Goal: Task Accomplishment & Management: Manage account settings

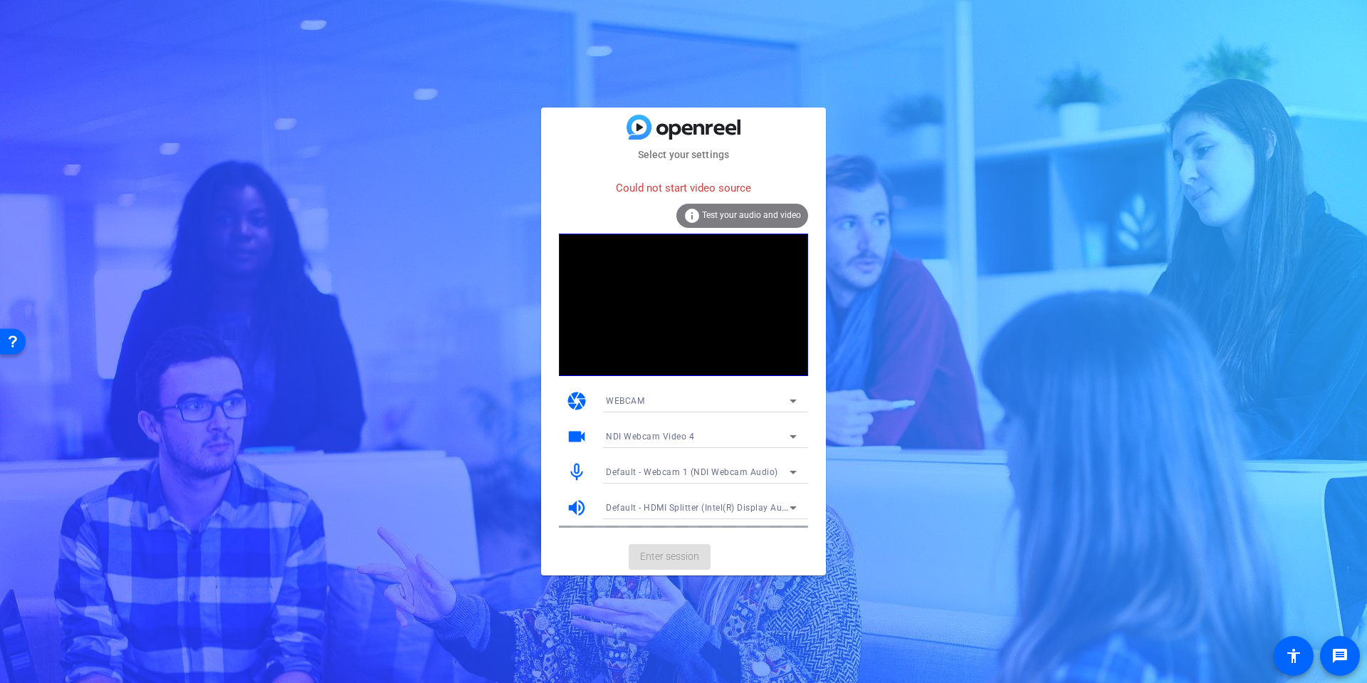
click at [756, 431] on div "NDI Webcam Video 4" at bounding box center [698, 436] width 184 height 18
click at [736, 437] on div at bounding box center [683, 341] width 1367 height 683
click at [735, 437] on div "NDI Webcam Video 4" at bounding box center [698, 436] width 184 height 18
click at [674, 466] on span "NDI Webcam Video 1" at bounding box center [649, 464] width 87 height 17
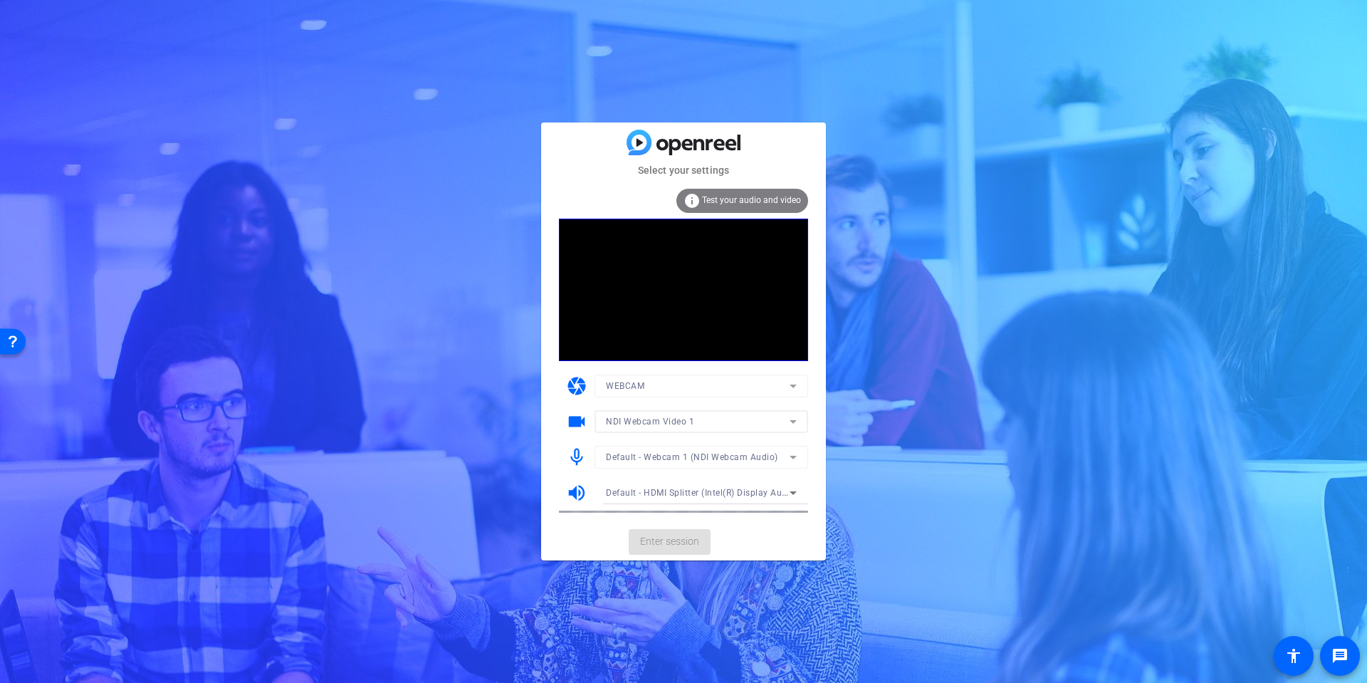
click at [744, 422] on mat-form-field "NDI Webcam Video 1" at bounding box center [701, 421] width 214 height 23
click at [790, 423] on mat-form-field "NDI Webcam Video 1" at bounding box center [701, 421] width 214 height 23
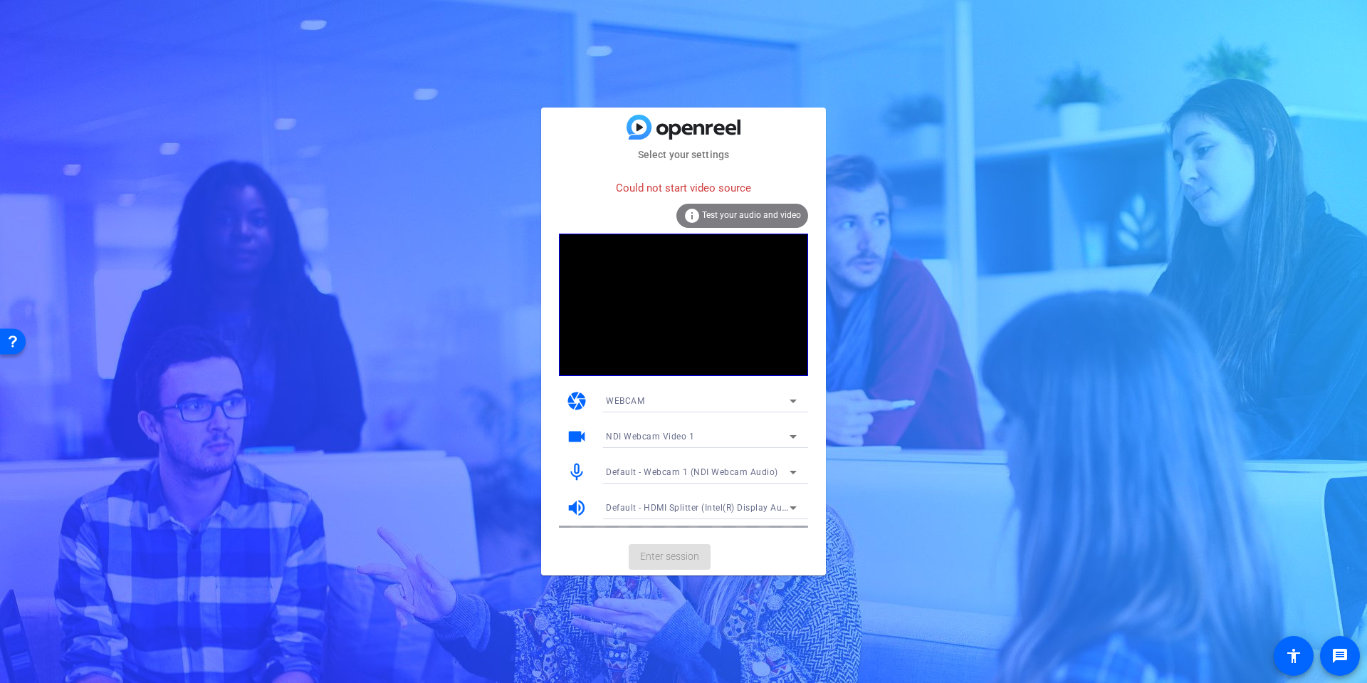
click at [647, 440] on span "NDI Webcam Video 1" at bounding box center [650, 436] width 88 height 10
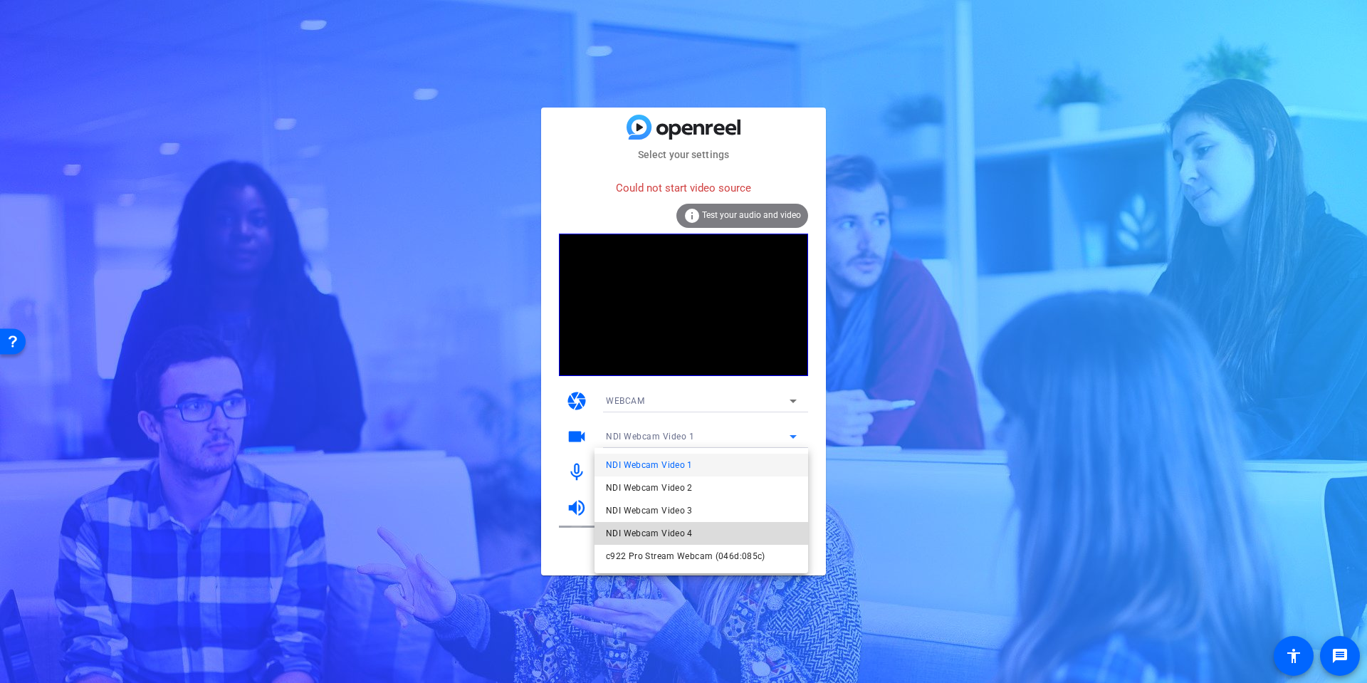
click at [650, 535] on span "NDI Webcam Video 4" at bounding box center [649, 533] width 87 height 17
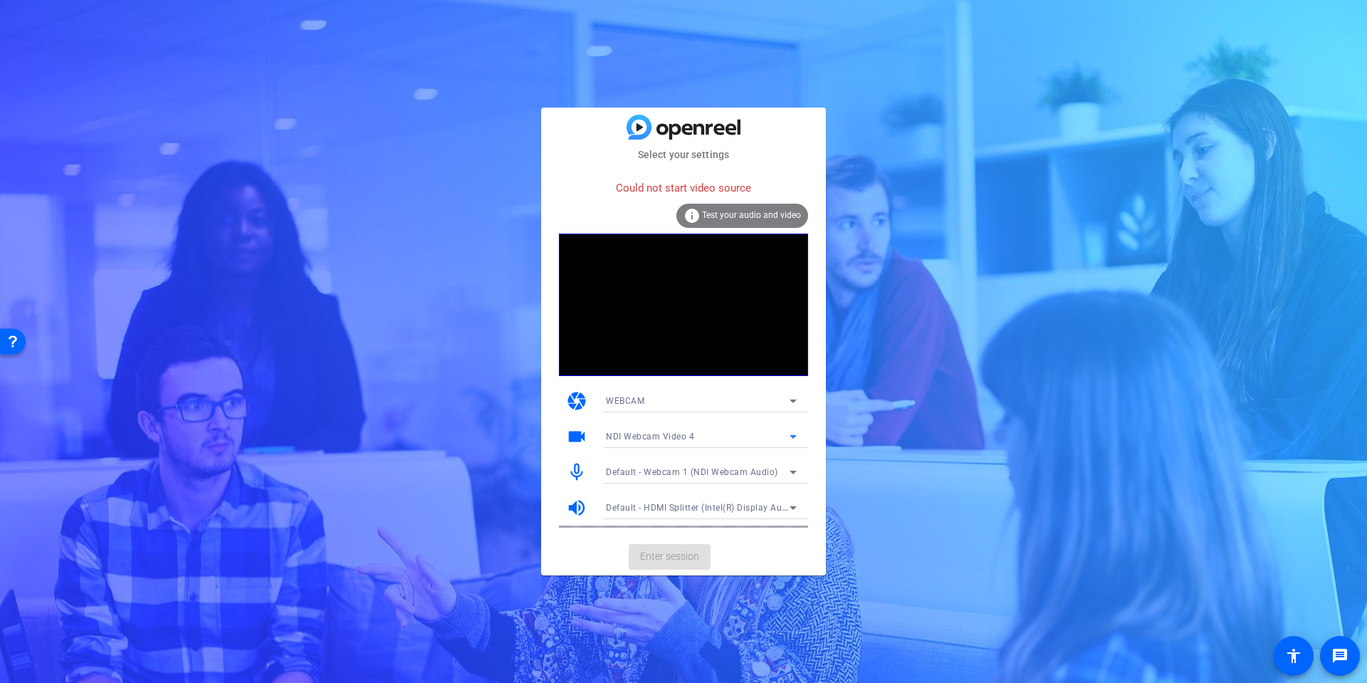
click at [795, 399] on icon at bounding box center [793, 400] width 17 height 17
click at [791, 394] on div at bounding box center [683, 341] width 1367 height 683
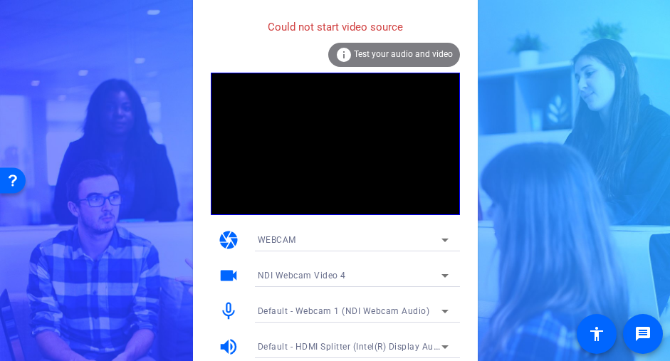
click at [397, 269] on div "NDI Webcam Video 4" at bounding box center [350, 275] width 184 height 18
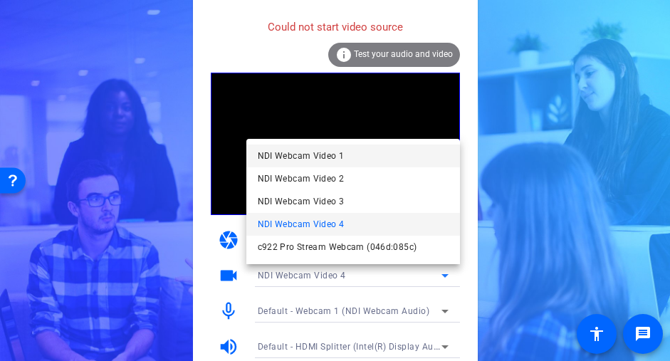
click at [332, 157] on span "NDI Webcam Video 1" at bounding box center [301, 155] width 87 height 17
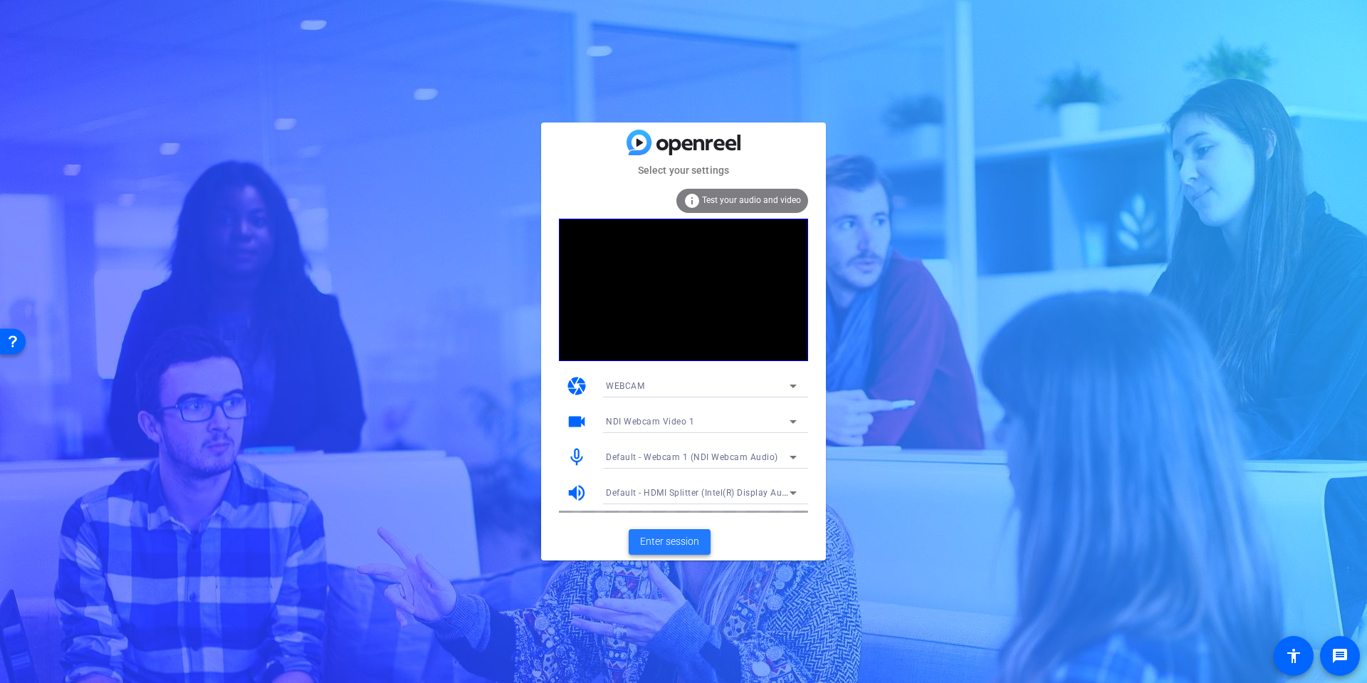
click at [675, 535] on span "Enter session" at bounding box center [669, 541] width 59 height 15
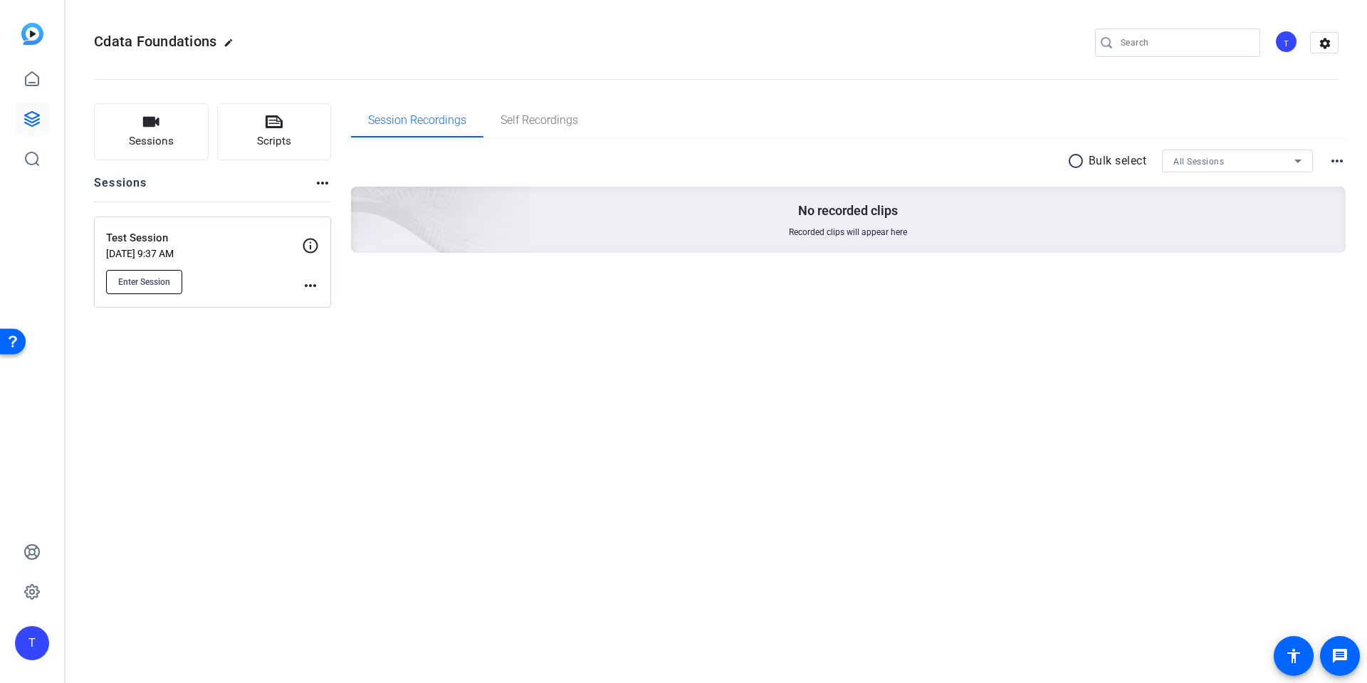
click at [145, 270] on button "Enter Session" at bounding box center [144, 282] width 76 height 24
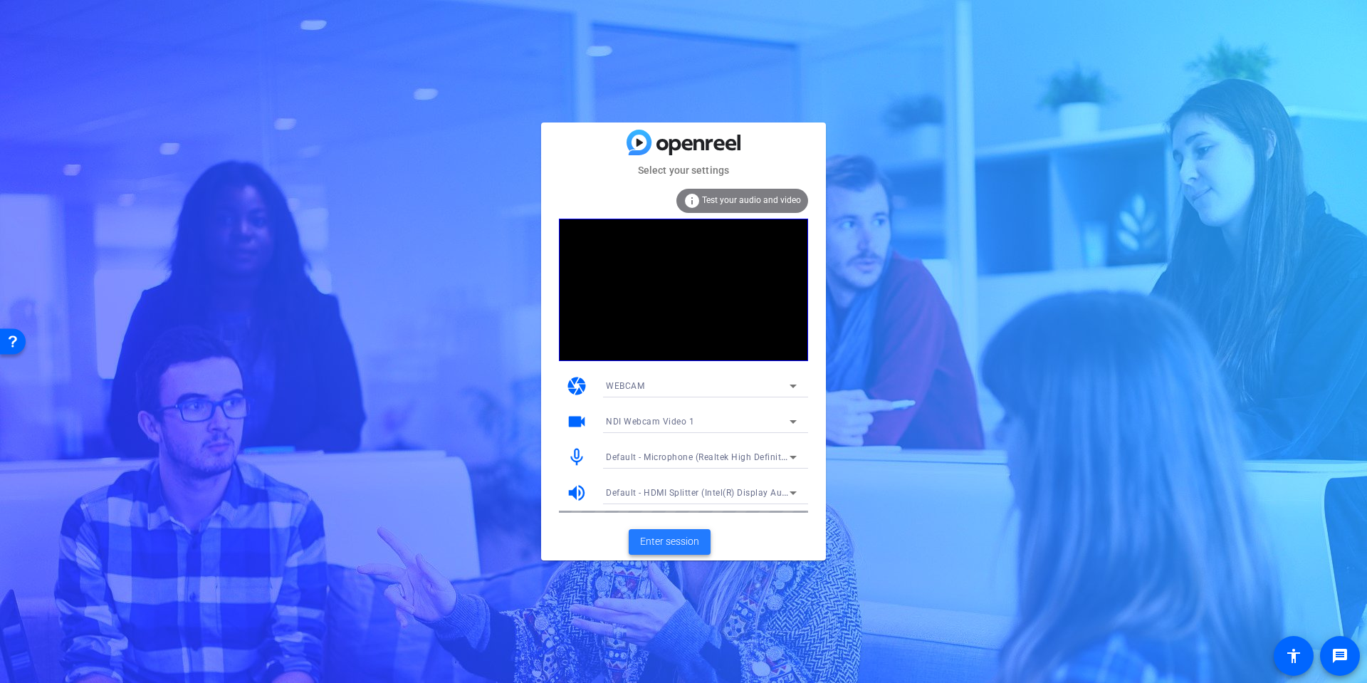
click at [676, 543] on span "Enter session" at bounding box center [669, 541] width 59 height 15
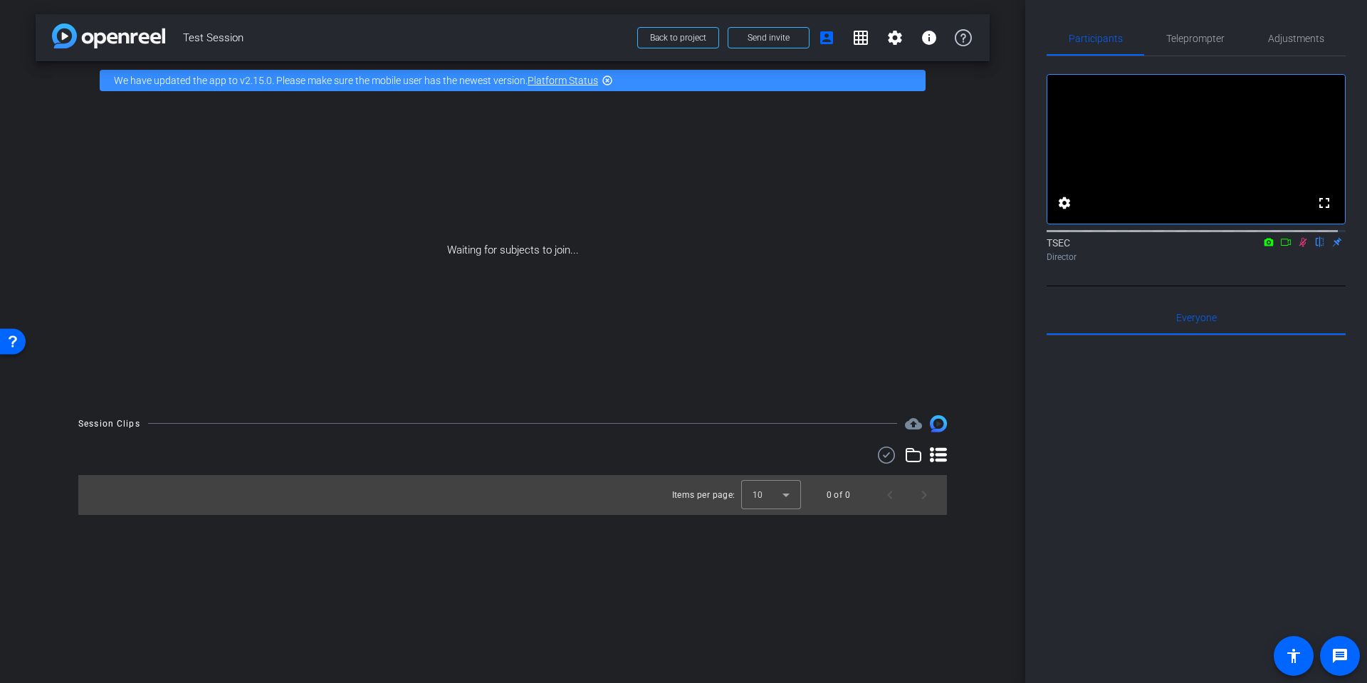
click at [1298, 247] on icon at bounding box center [1302, 242] width 11 height 10
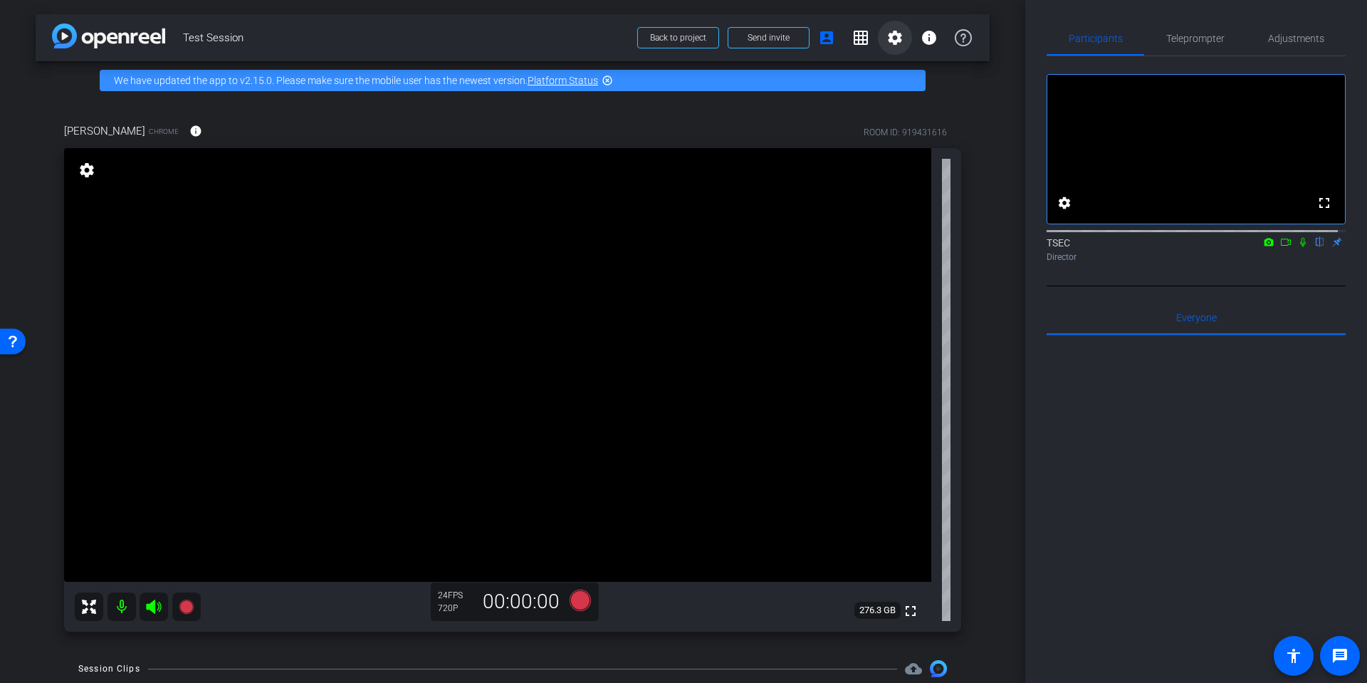
click at [890, 43] on mat-icon "settings" at bounding box center [894, 37] width 17 height 17
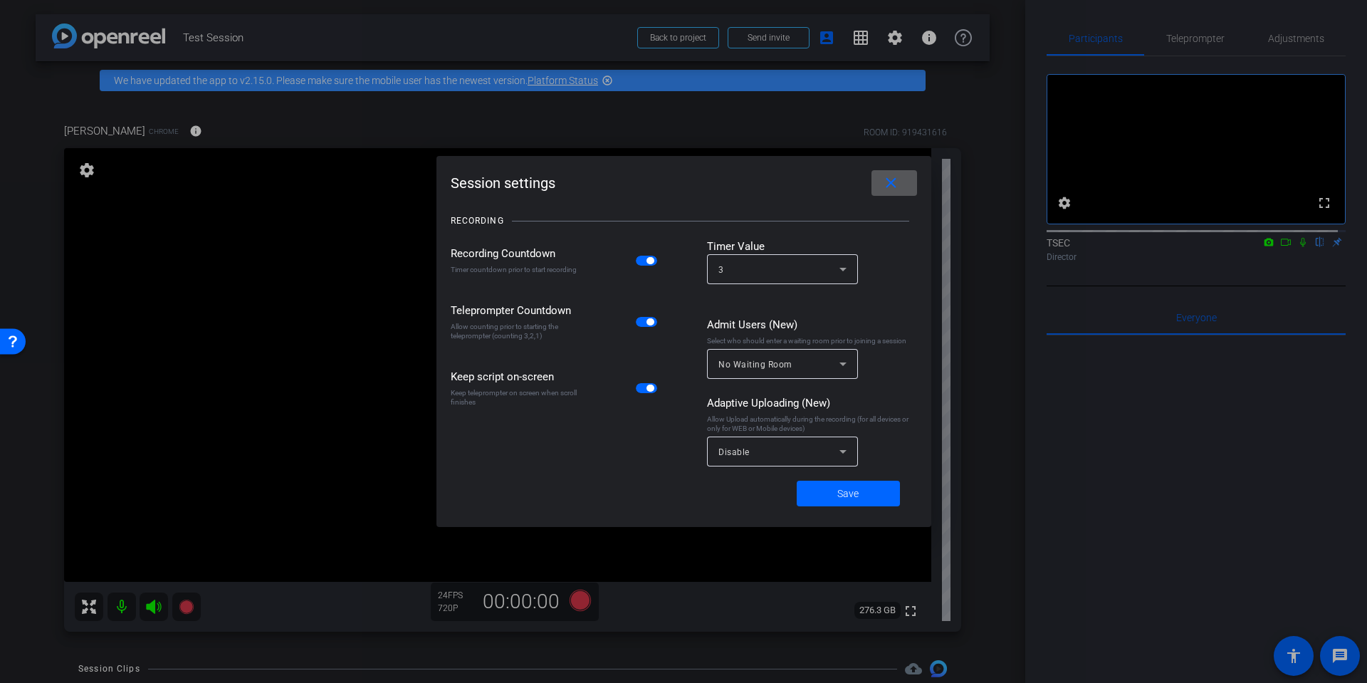
click at [738, 100] on div at bounding box center [683, 341] width 1367 height 683
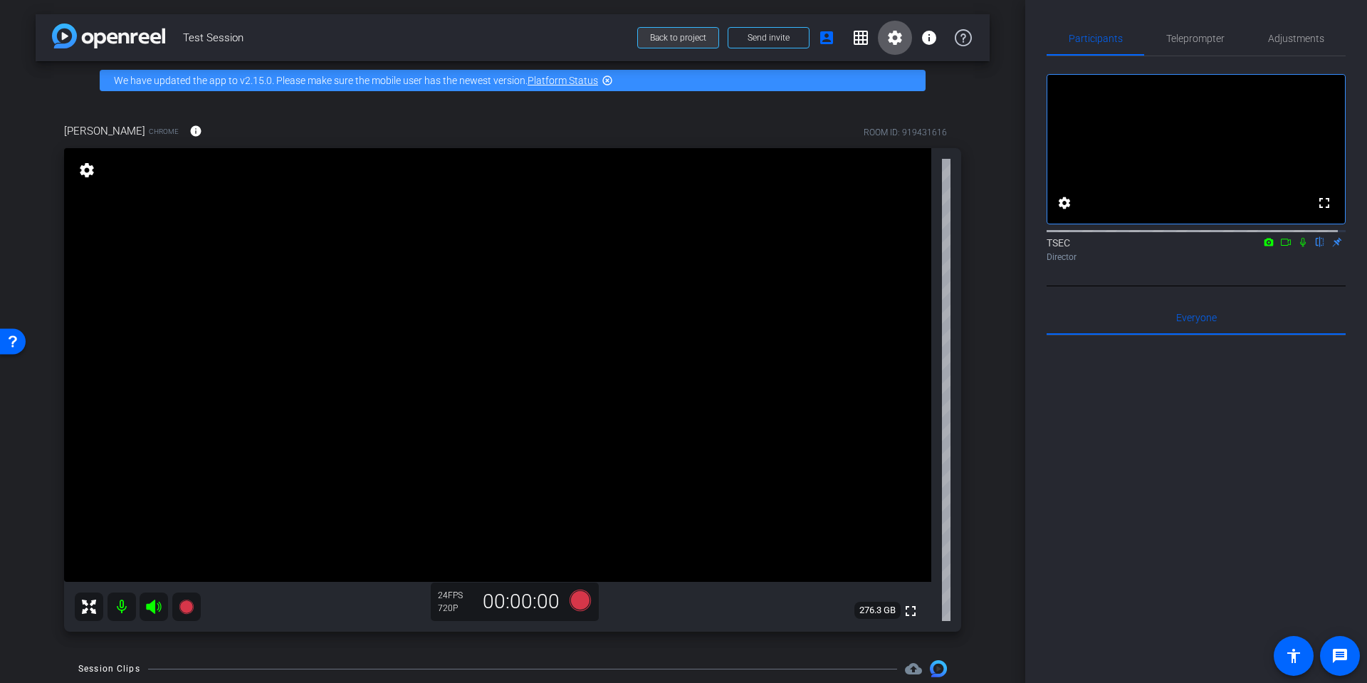
click at [657, 33] on span "Back to project" at bounding box center [678, 38] width 56 height 10
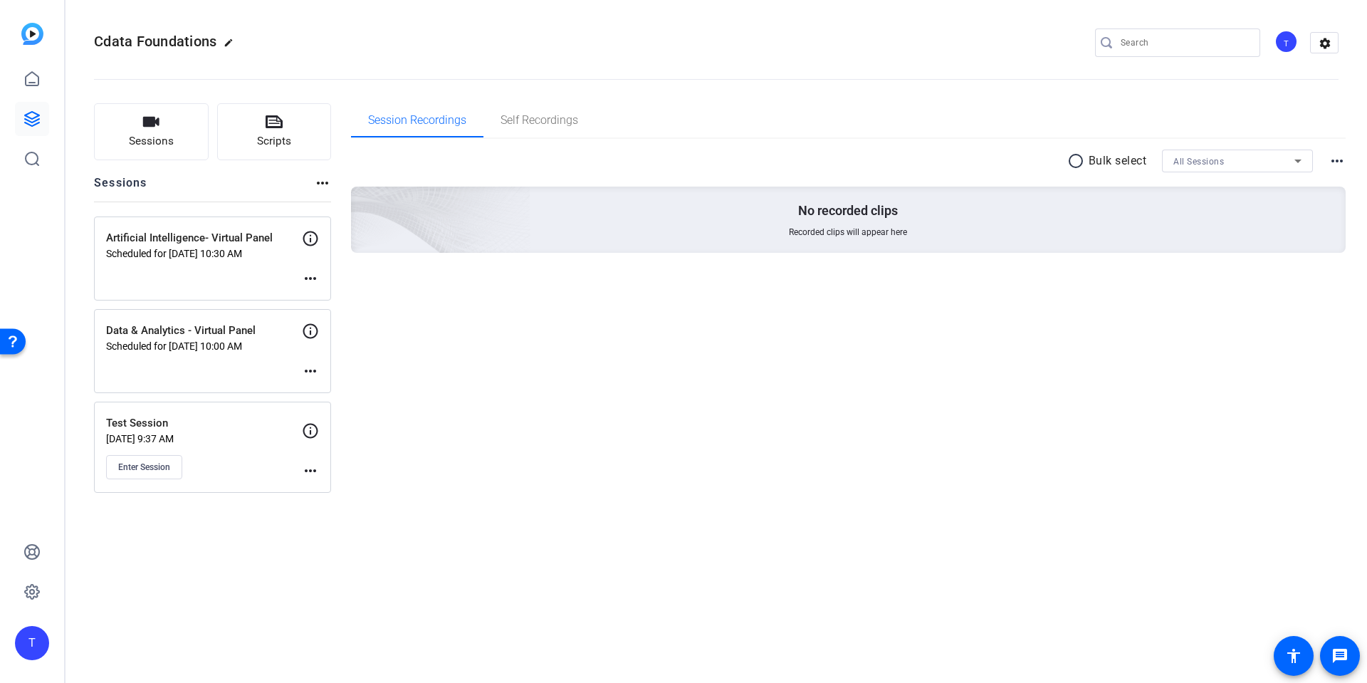
click at [224, 453] on div "Test Session [DATE] 9:37 AM Enter Session" at bounding box center [204, 447] width 196 height 64
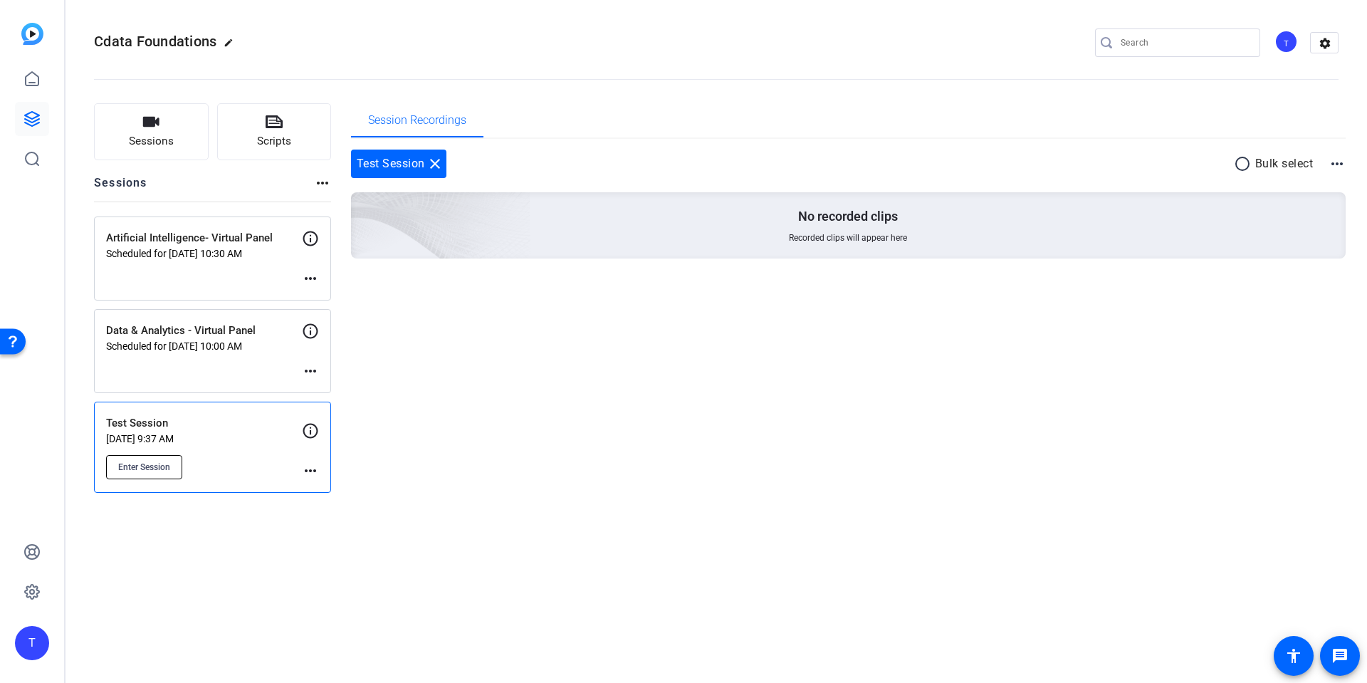
click at [145, 471] on span "Enter Session" at bounding box center [144, 466] width 52 height 11
click at [170, 468] on span "Enter Session" at bounding box center [144, 466] width 52 height 11
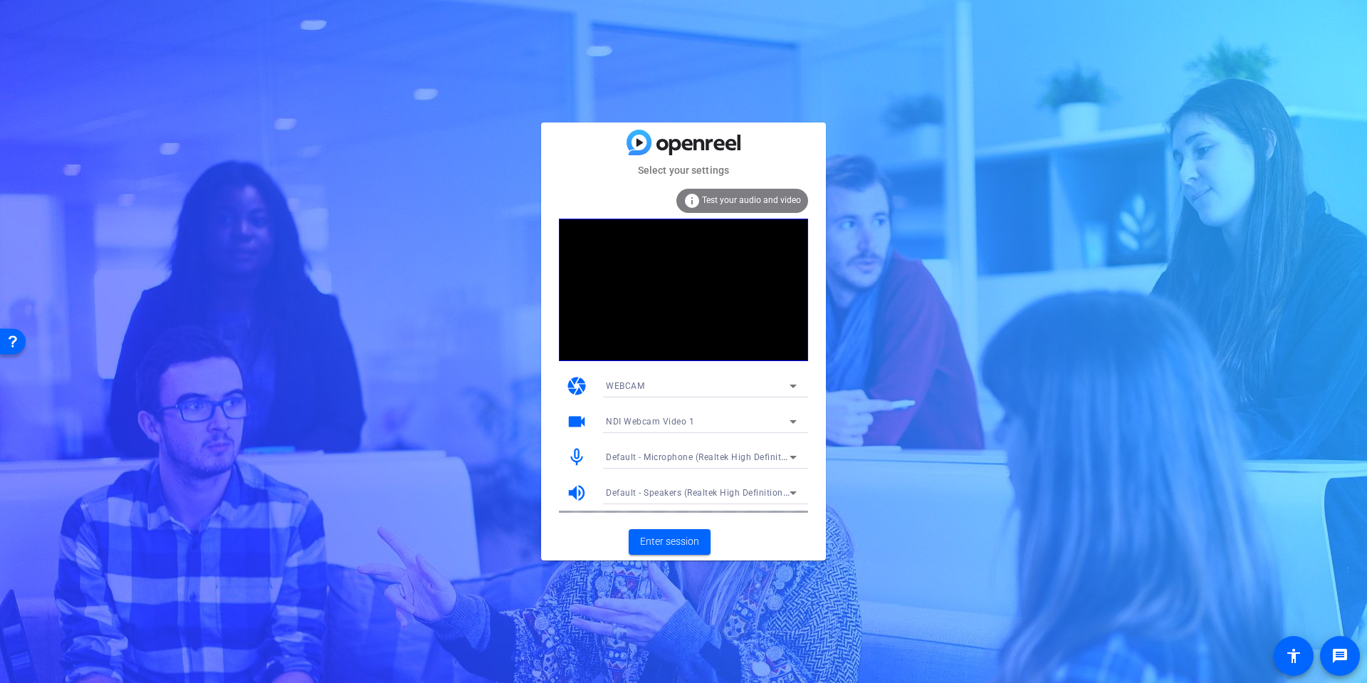
click at [676, 494] on span "Default - Speakers (Realtek High Definition Audio)" at bounding box center [709, 491] width 207 height 11
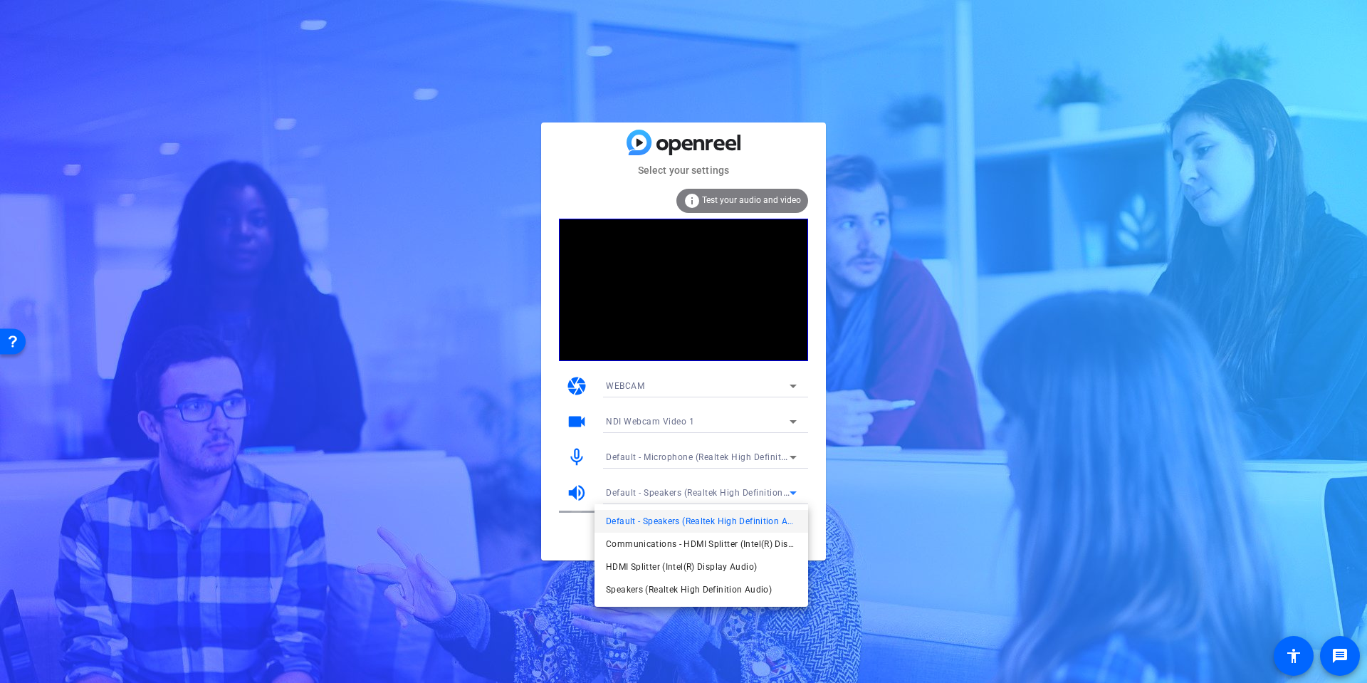
click at [751, 202] on div at bounding box center [683, 341] width 1367 height 683
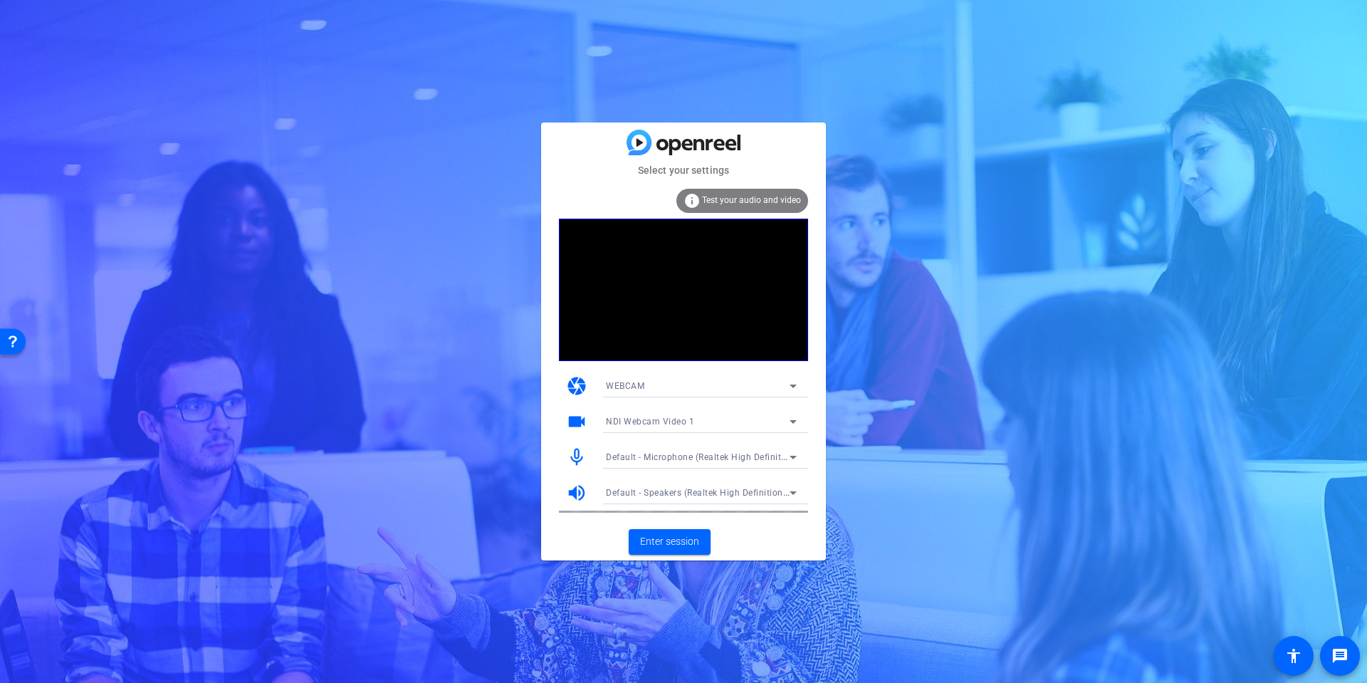
click at [730, 202] on span "Test your audio and video" at bounding box center [751, 200] width 99 height 10
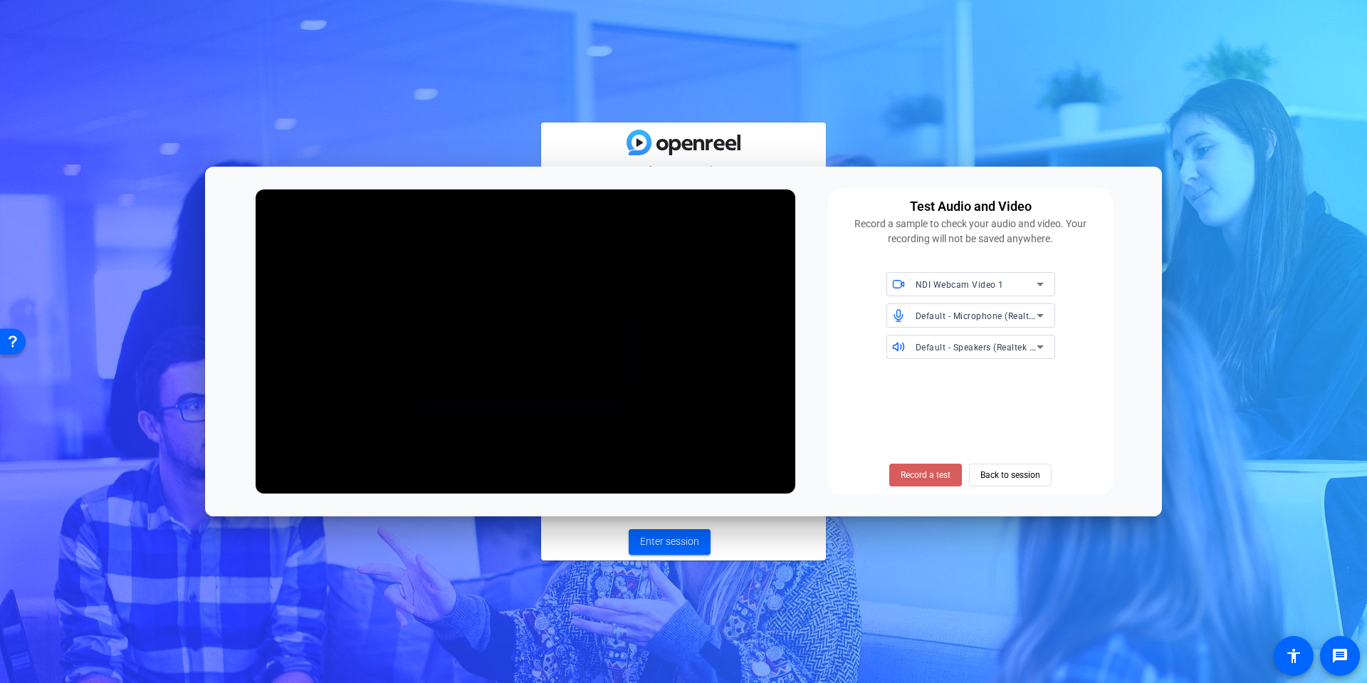
click at [936, 472] on span "Record a test" at bounding box center [926, 474] width 50 height 13
click at [925, 479] on span "Stop Testing (4s)" at bounding box center [926, 474] width 65 height 13
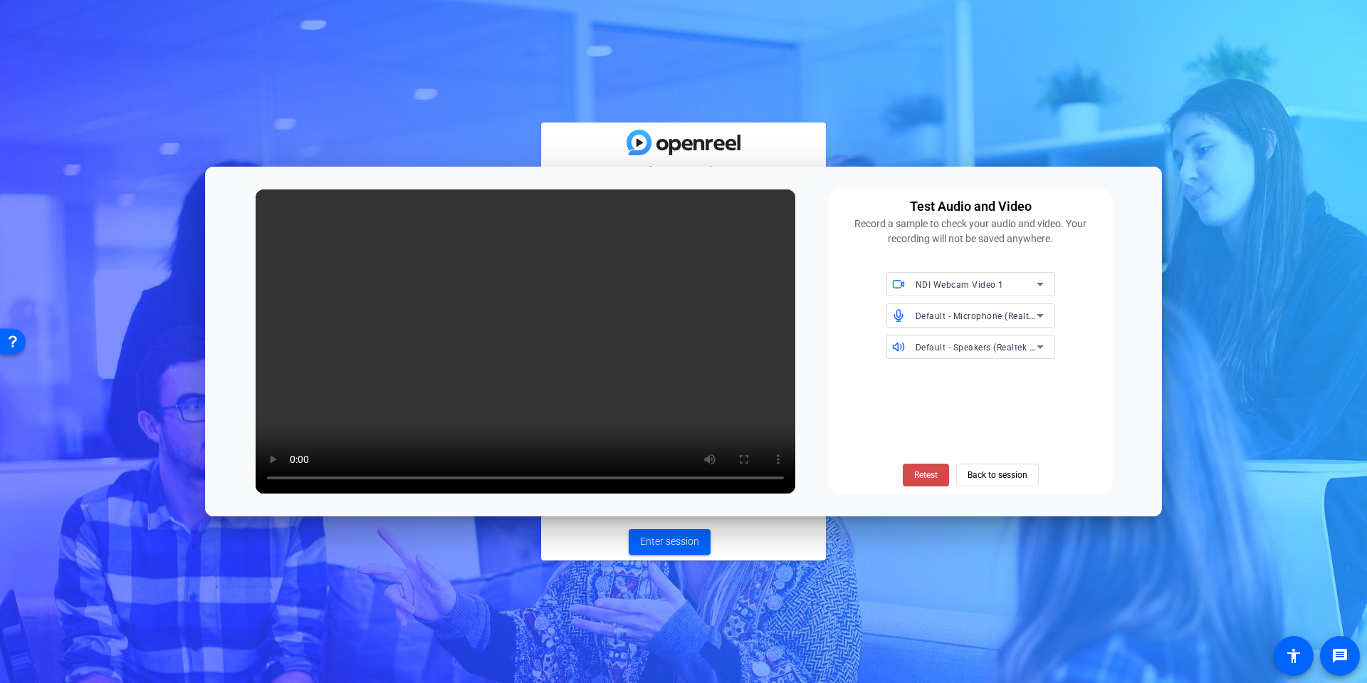
click at [923, 479] on span "Retest" at bounding box center [925, 474] width 23 height 13
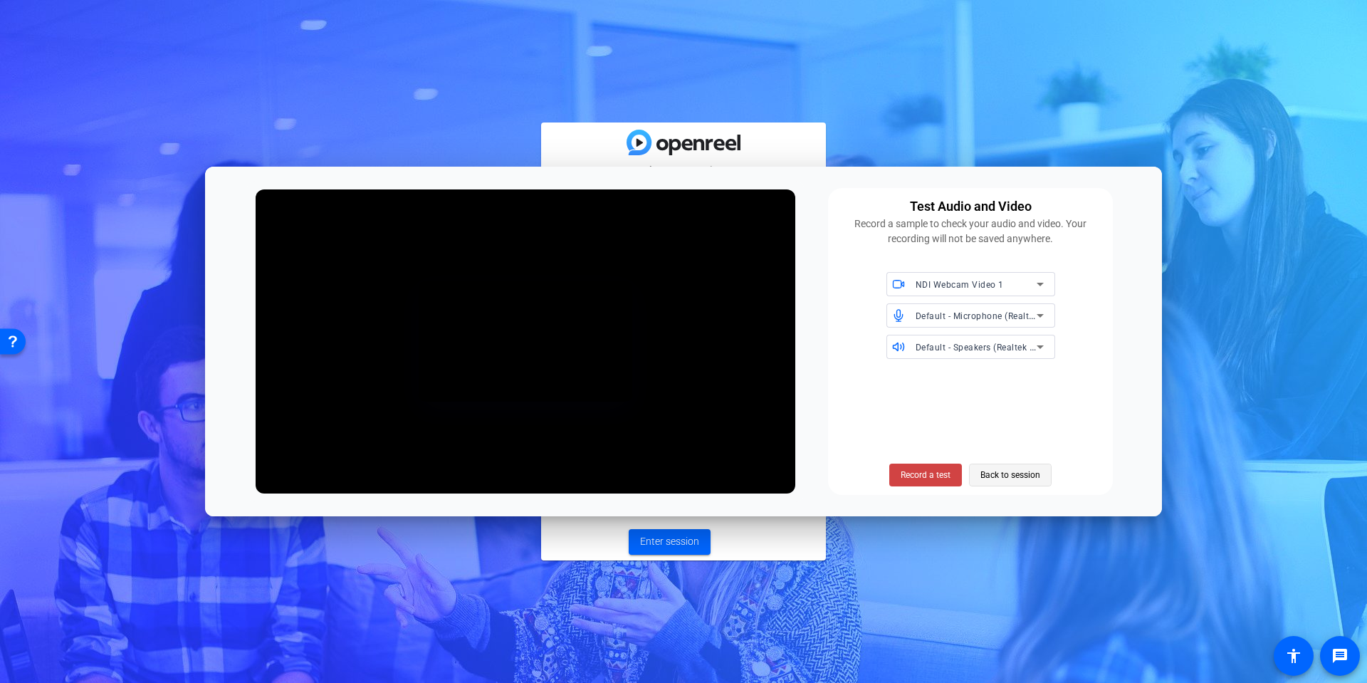
click at [1025, 470] on span "Back to session" at bounding box center [1010, 474] width 60 height 27
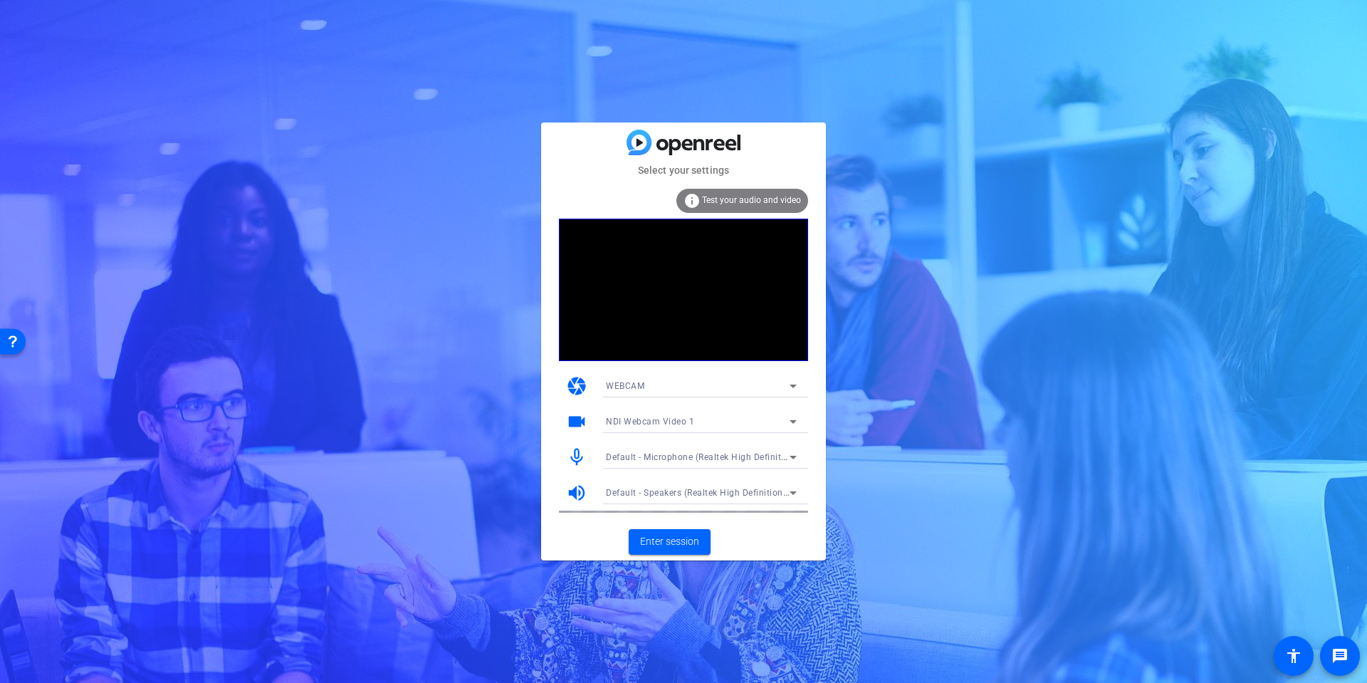
click at [792, 491] on icon at bounding box center [793, 492] width 17 height 17
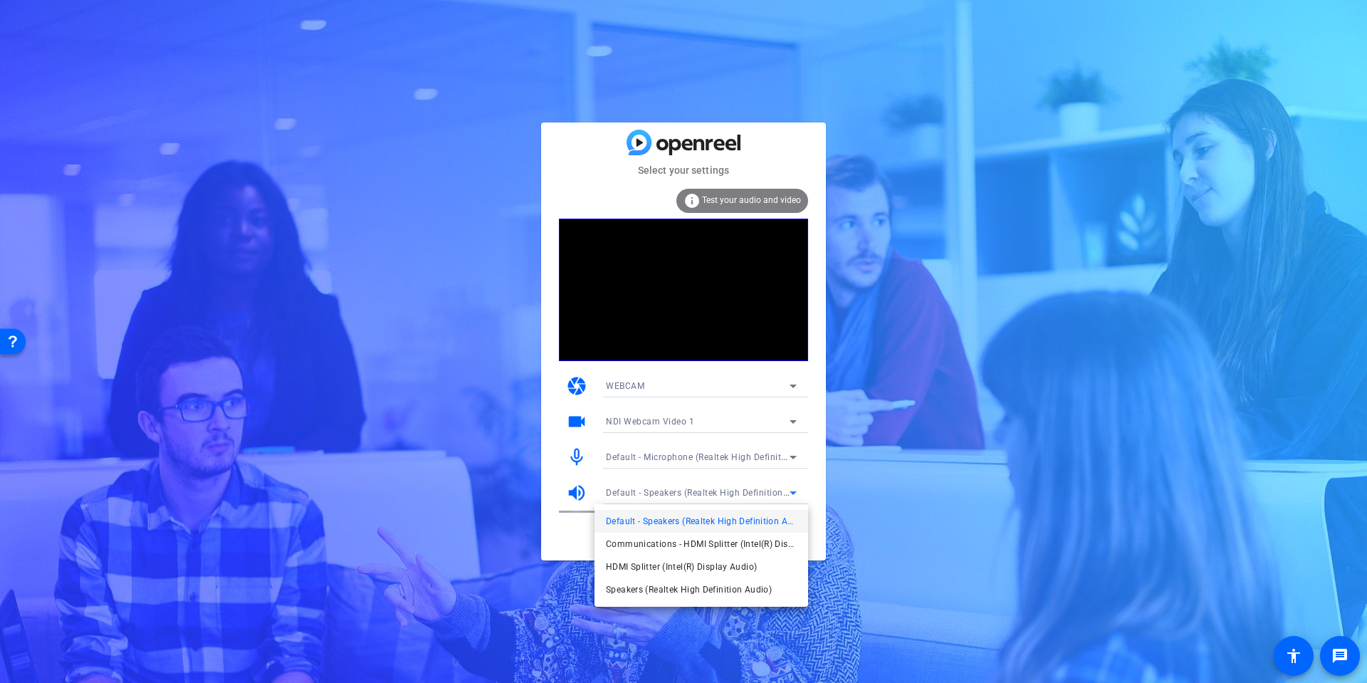
click at [953, 360] on div at bounding box center [683, 341] width 1367 height 683
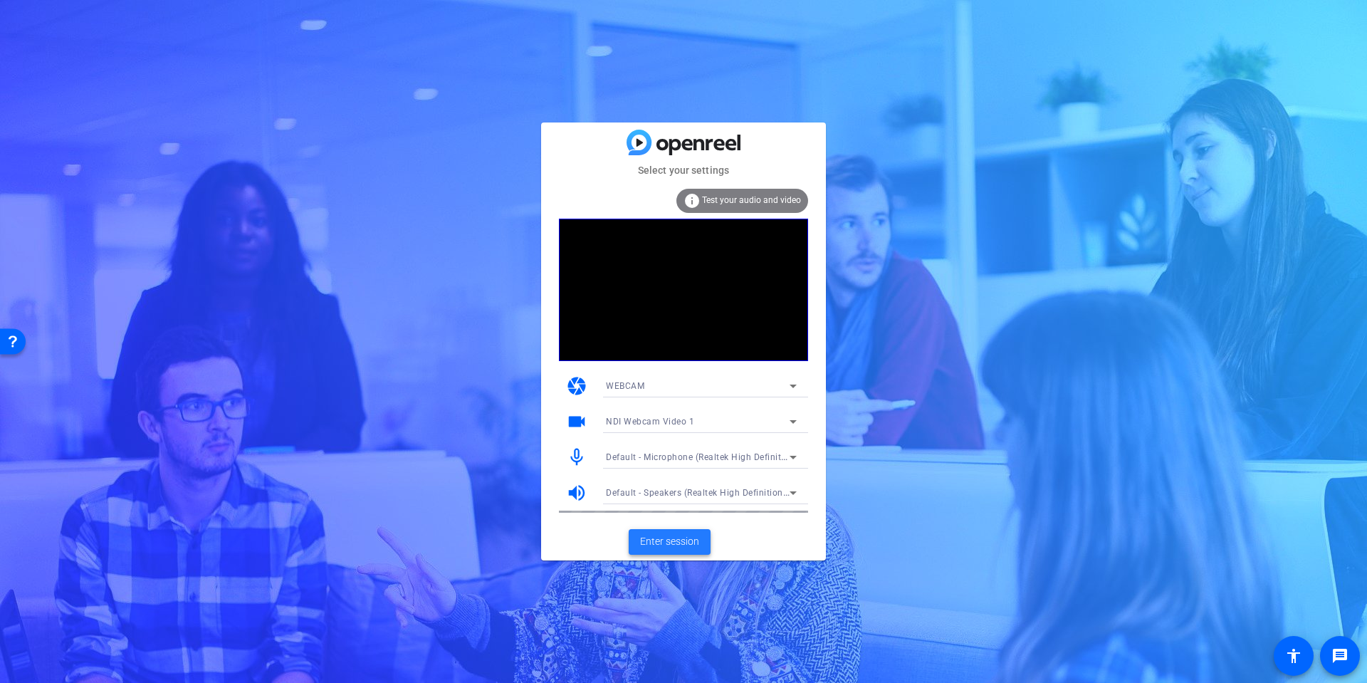
click at [666, 545] on span "Enter session" at bounding box center [669, 541] width 59 height 15
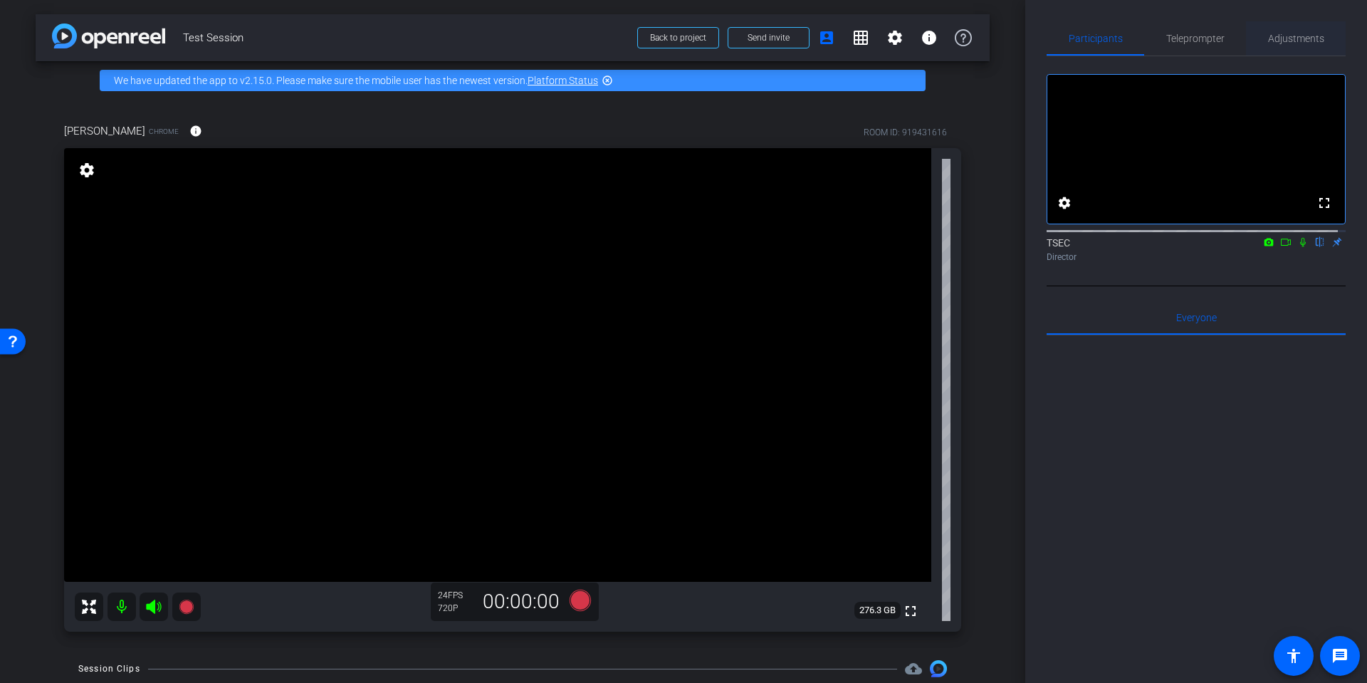
click at [1274, 33] on span "Adjustments" at bounding box center [1296, 38] width 56 height 10
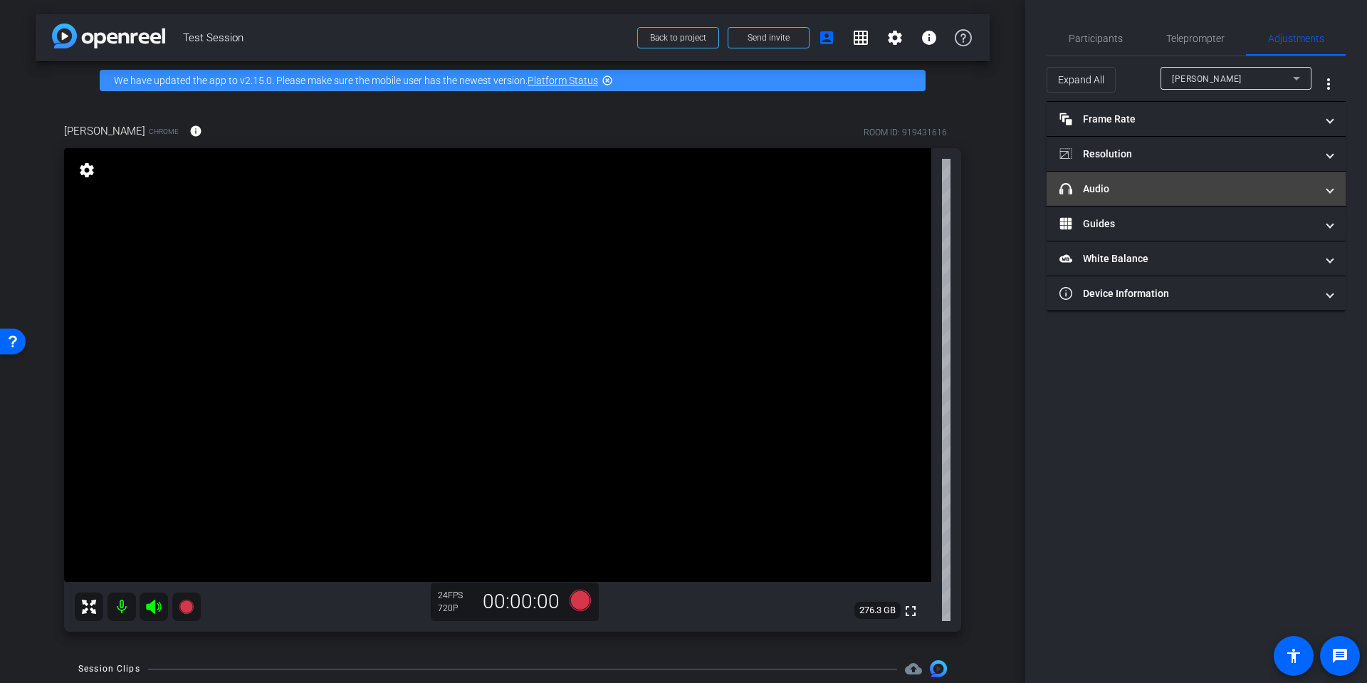
click at [1176, 182] on mat-panel-title "headphone icon Audio" at bounding box center [1187, 189] width 256 height 15
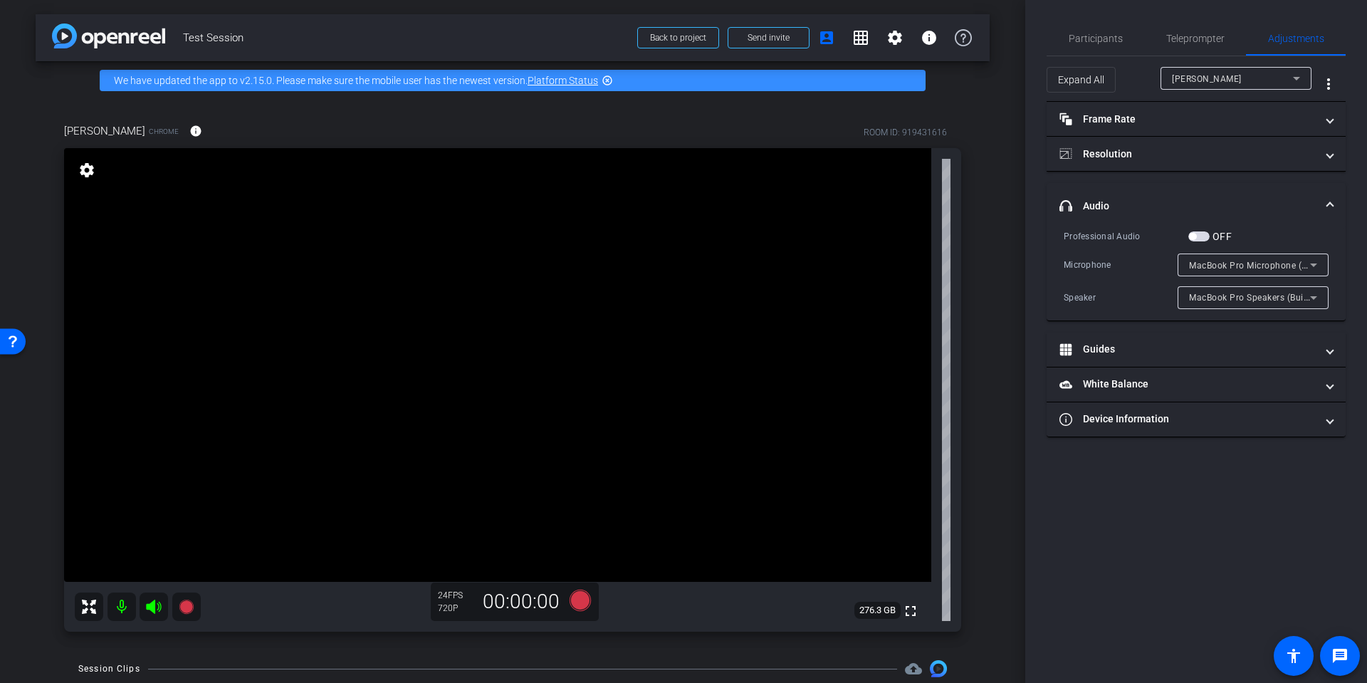
click at [1197, 236] on span "button" at bounding box center [1198, 236] width 21 height 10
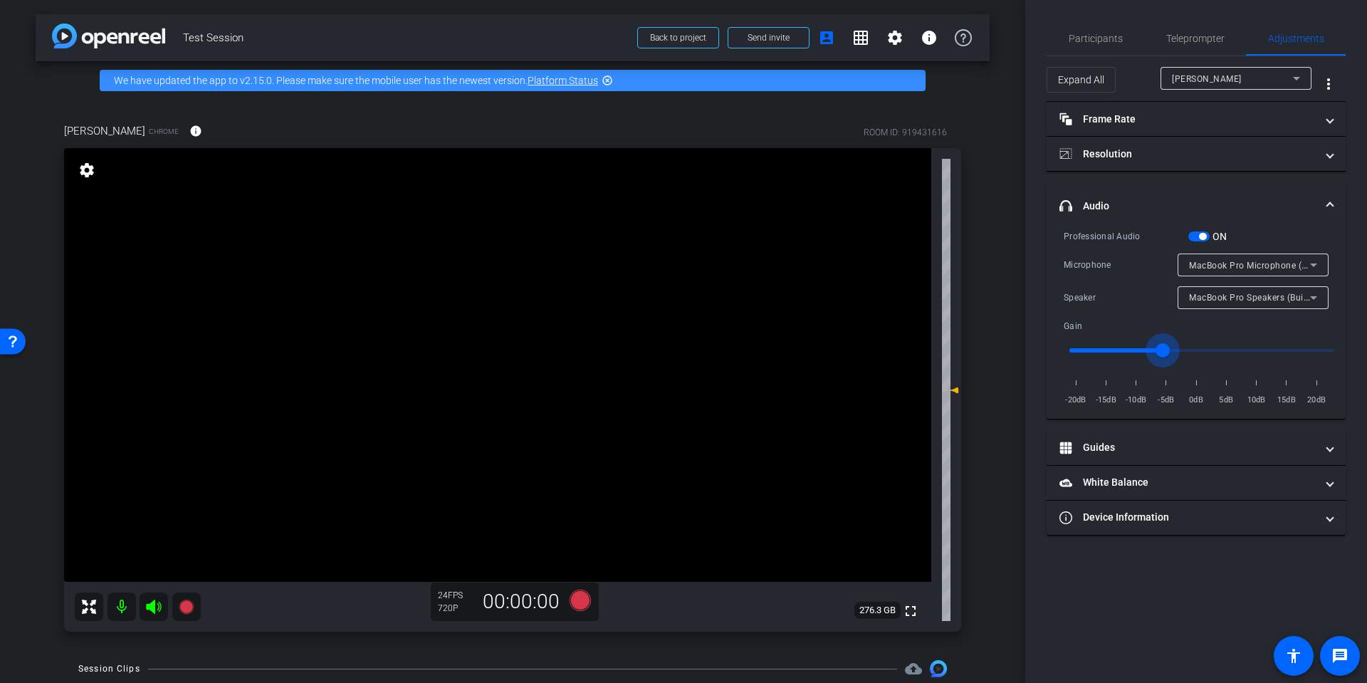
drag, startPoint x: 1198, startPoint y: 349, endPoint x: 1168, endPoint y: 350, distance: 30.6
type input "0.7"
click at [1168, 350] on input "range" at bounding box center [1201, 350] width 295 height 31
click at [1225, 264] on div "AirPods" at bounding box center [1249, 265] width 121 height 18
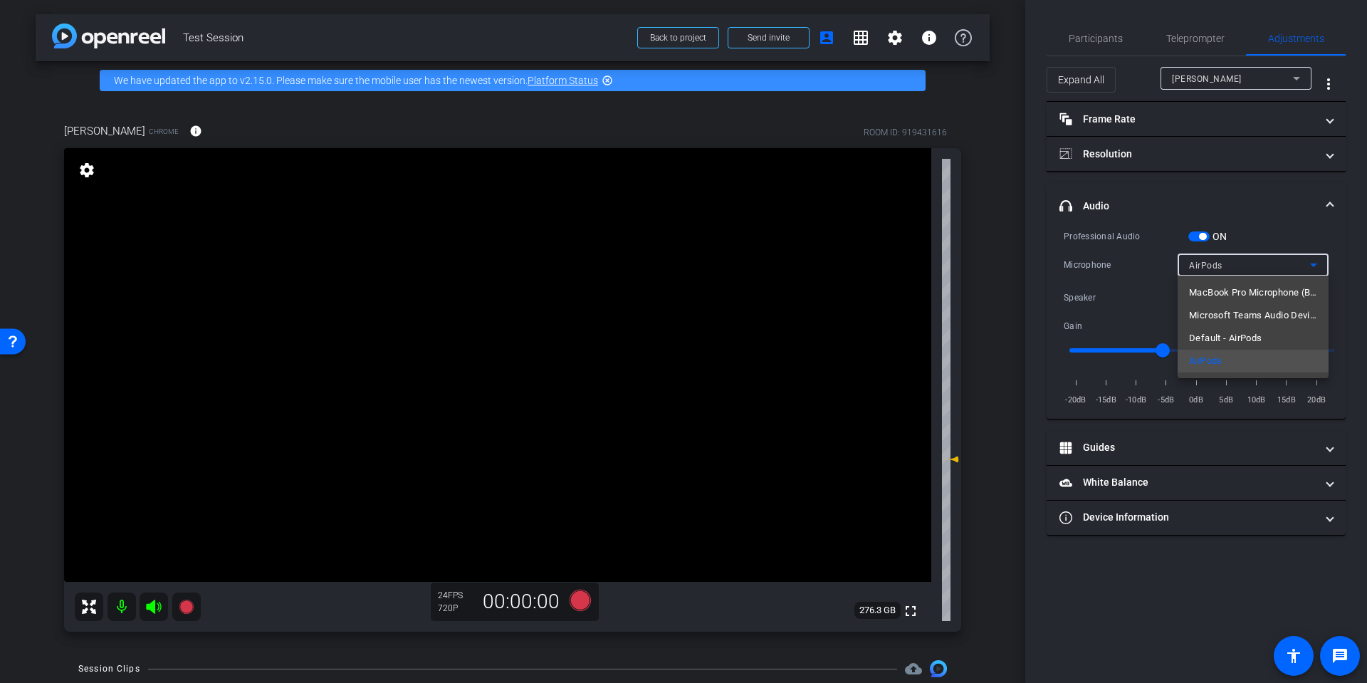
click at [1227, 179] on div at bounding box center [683, 341] width 1367 height 683
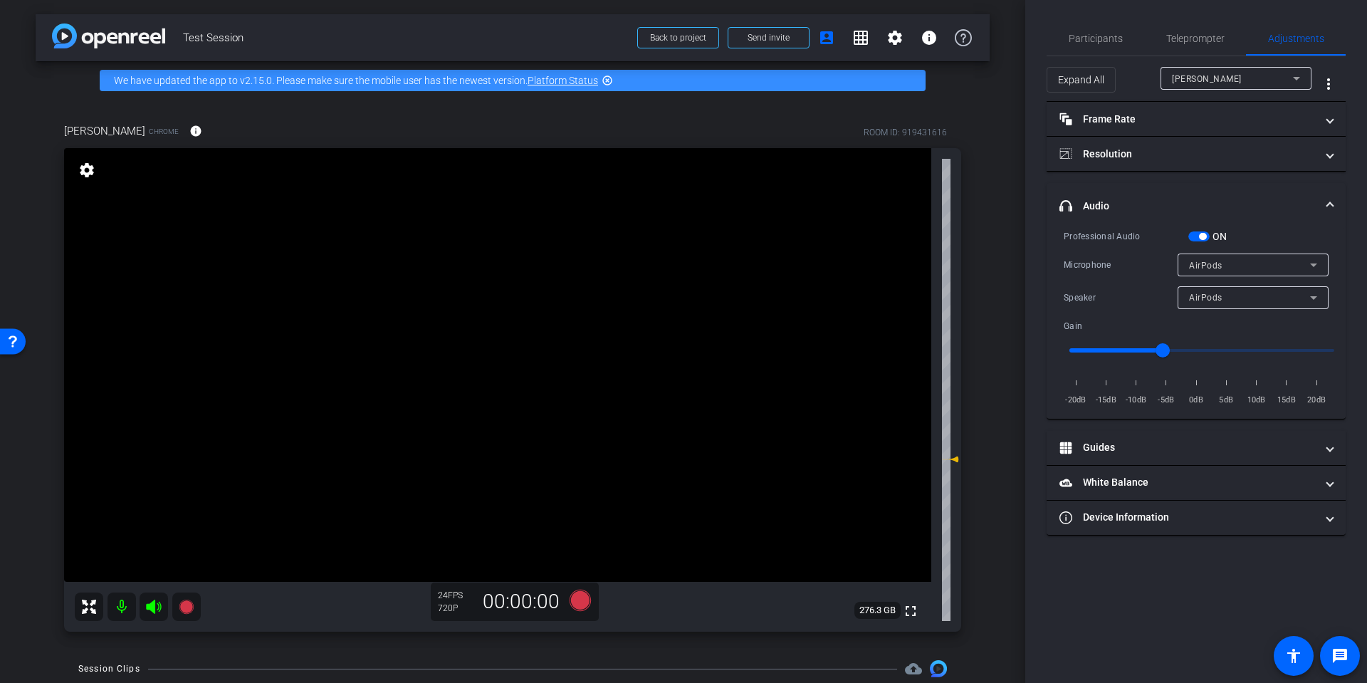
click at [1329, 205] on span at bounding box center [1330, 206] width 6 height 15
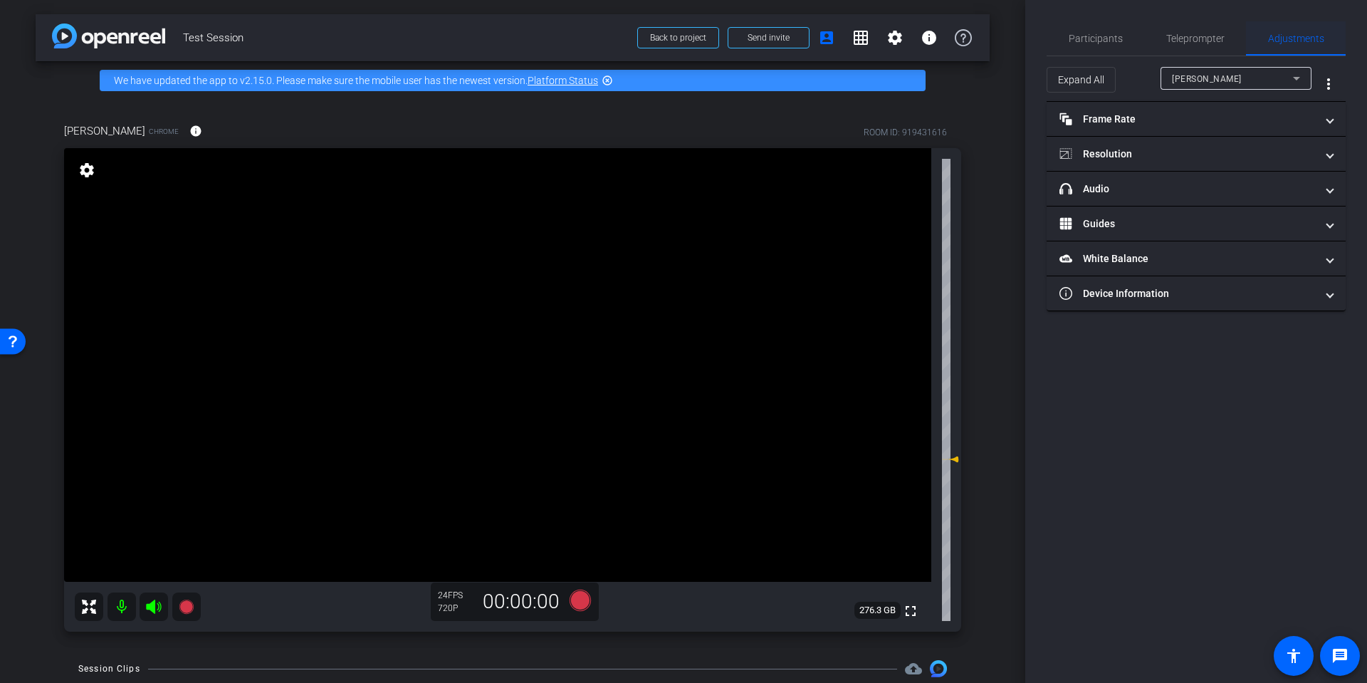
click at [1331, 28] on div "Adjustments" at bounding box center [1296, 38] width 100 height 34
click at [1300, 43] on span "Adjustments" at bounding box center [1296, 38] width 56 height 10
click at [1285, 77] on div "[PERSON_NAME]" at bounding box center [1232, 79] width 121 height 18
click at [1224, 106] on span "[PERSON_NAME]" at bounding box center [1208, 106] width 72 height 17
click at [1294, 83] on icon at bounding box center [1296, 78] width 17 height 17
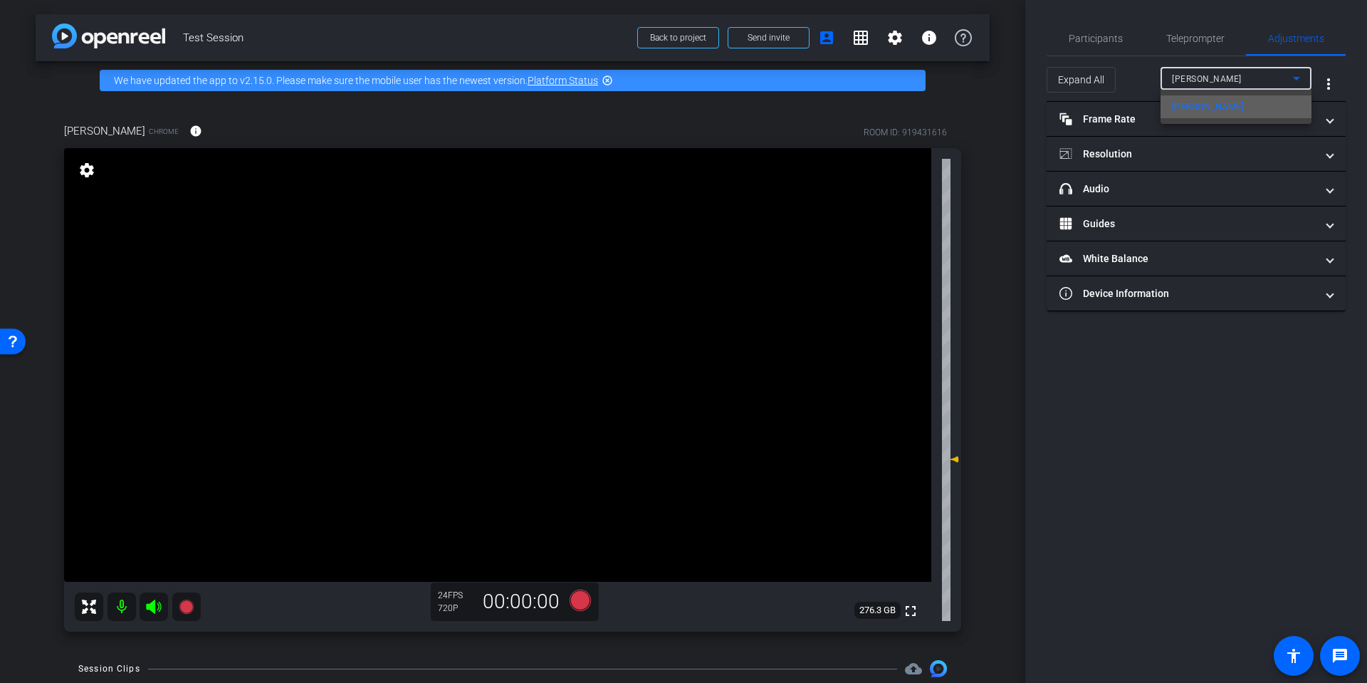
click at [1225, 97] on mat-option "[PERSON_NAME]" at bounding box center [1235, 106] width 151 height 23
click at [1208, 78] on span "[PERSON_NAME]" at bounding box center [1207, 79] width 70 height 10
drag, startPoint x: 1090, startPoint y: 34, endPoint x: 1097, endPoint y: 38, distance: 8.3
click at [1092, 38] on div at bounding box center [683, 341] width 1367 height 683
click at [1114, 41] on span "Participants" at bounding box center [1096, 38] width 54 height 10
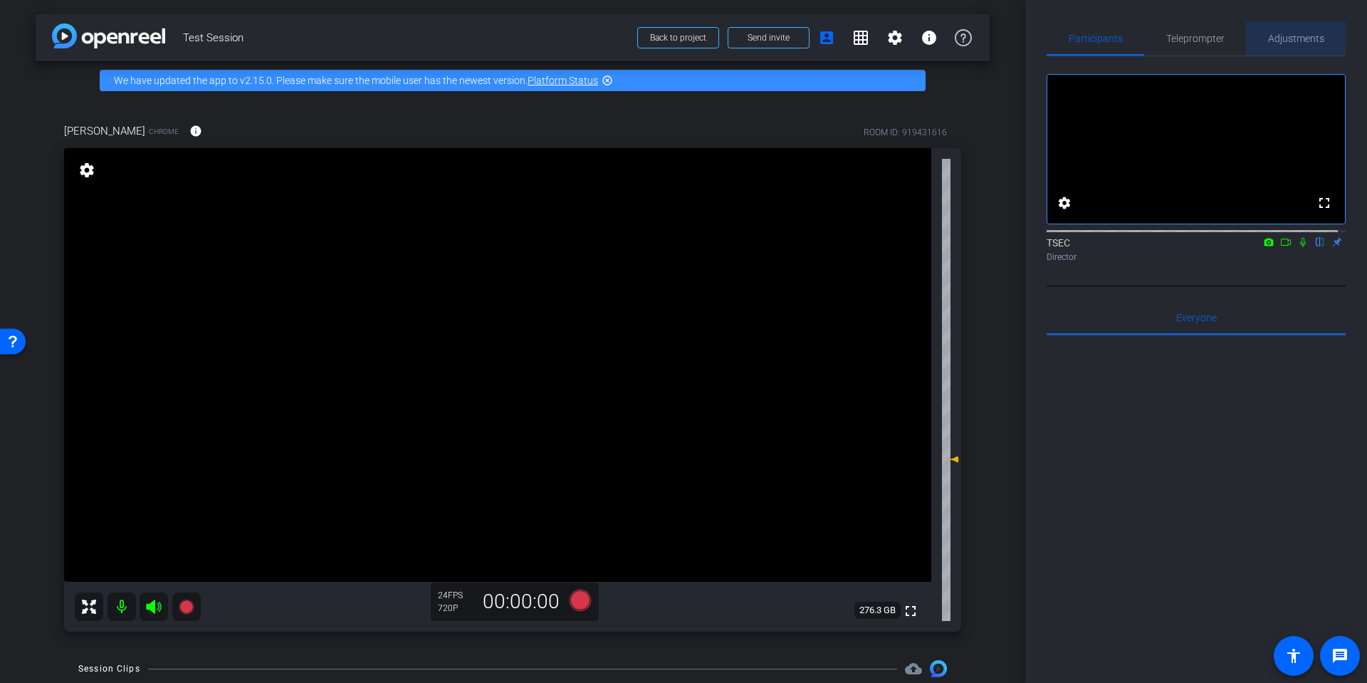
click at [1295, 38] on span "Adjustments" at bounding box center [1296, 38] width 56 height 10
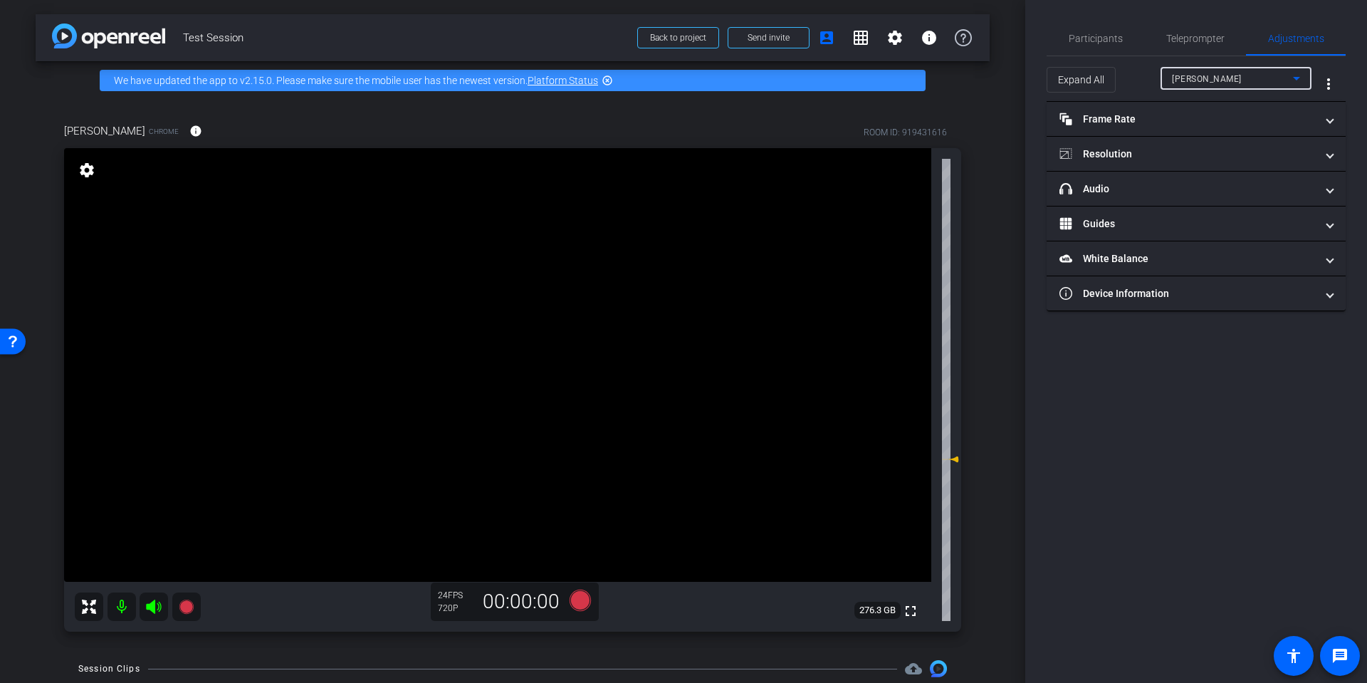
click at [1195, 77] on span "[PERSON_NAME]" at bounding box center [1207, 79] width 70 height 10
click at [1208, 103] on span "[PERSON_NAME]" at bounding box center [1208, 106] width 72 height 17
click at [1112, 190] on mat-panel-title "headphone icon Audio" at bounding box center [1187, 189] width 256 height 15
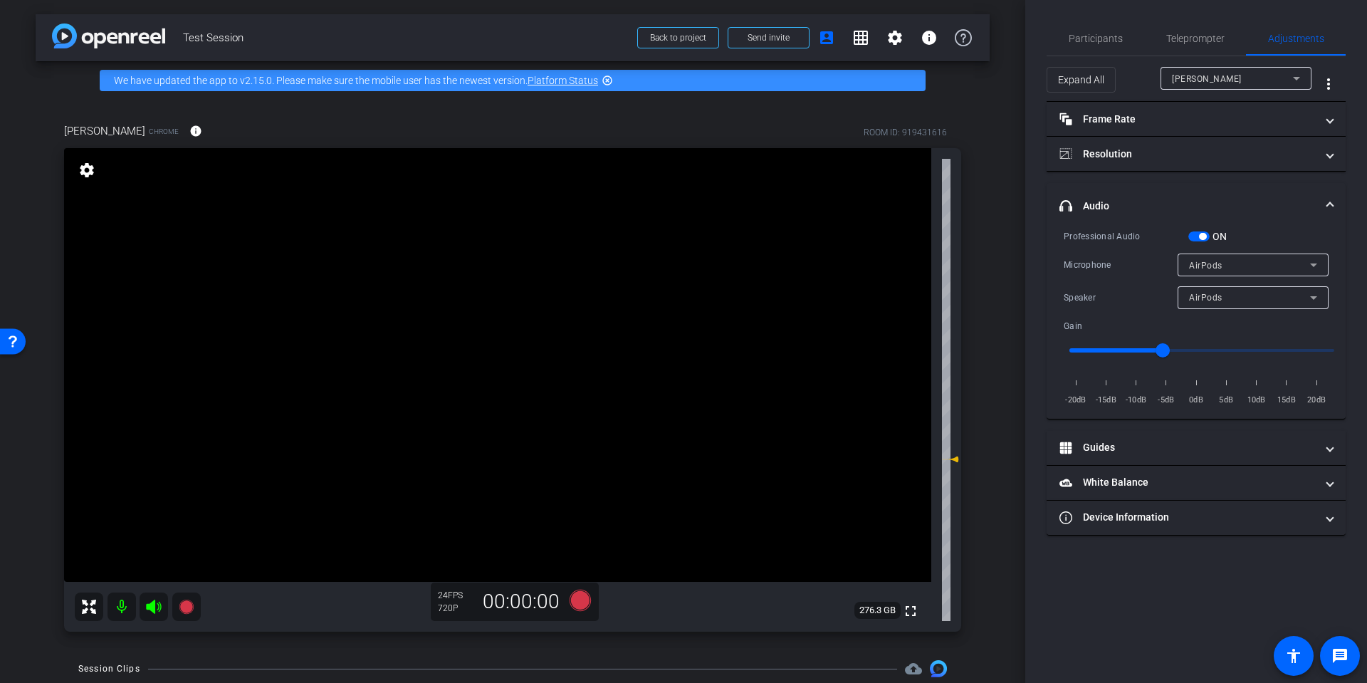
click at [1247, 259] on div "AirPods" at bounding box center [1249, 265] width 121 height 18
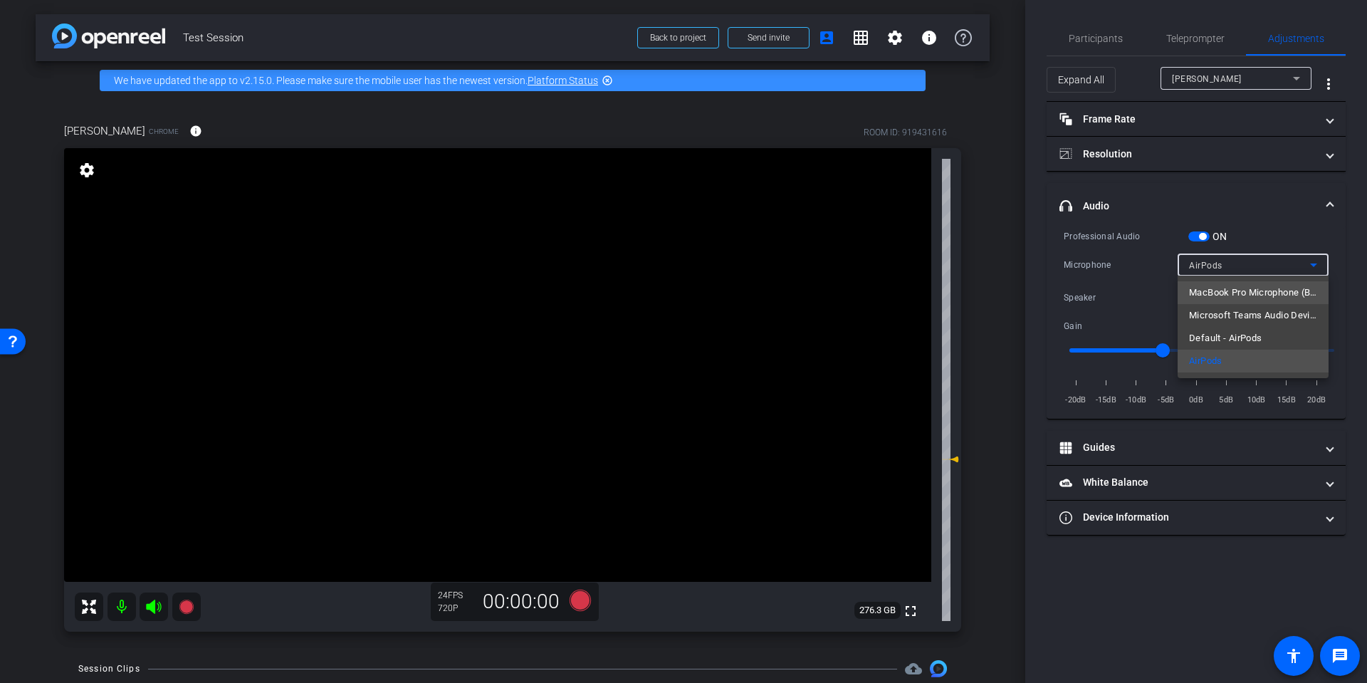
click at [1250, 290] on span "MacBook Pro Microphone (Built-in)" at bounding box center [1253, 292] width 128 height 17
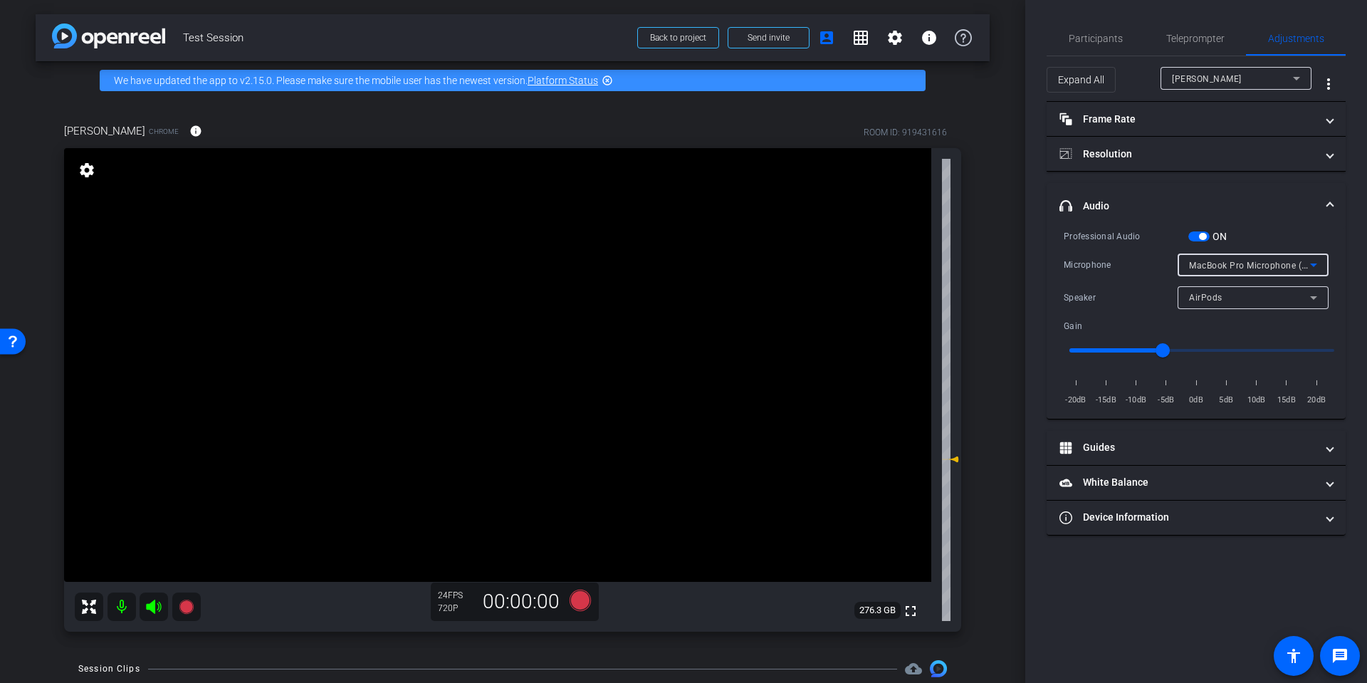
click at [1250, 299] on div "AirPods" at bounding box center [1249, 297] width 121 height 18
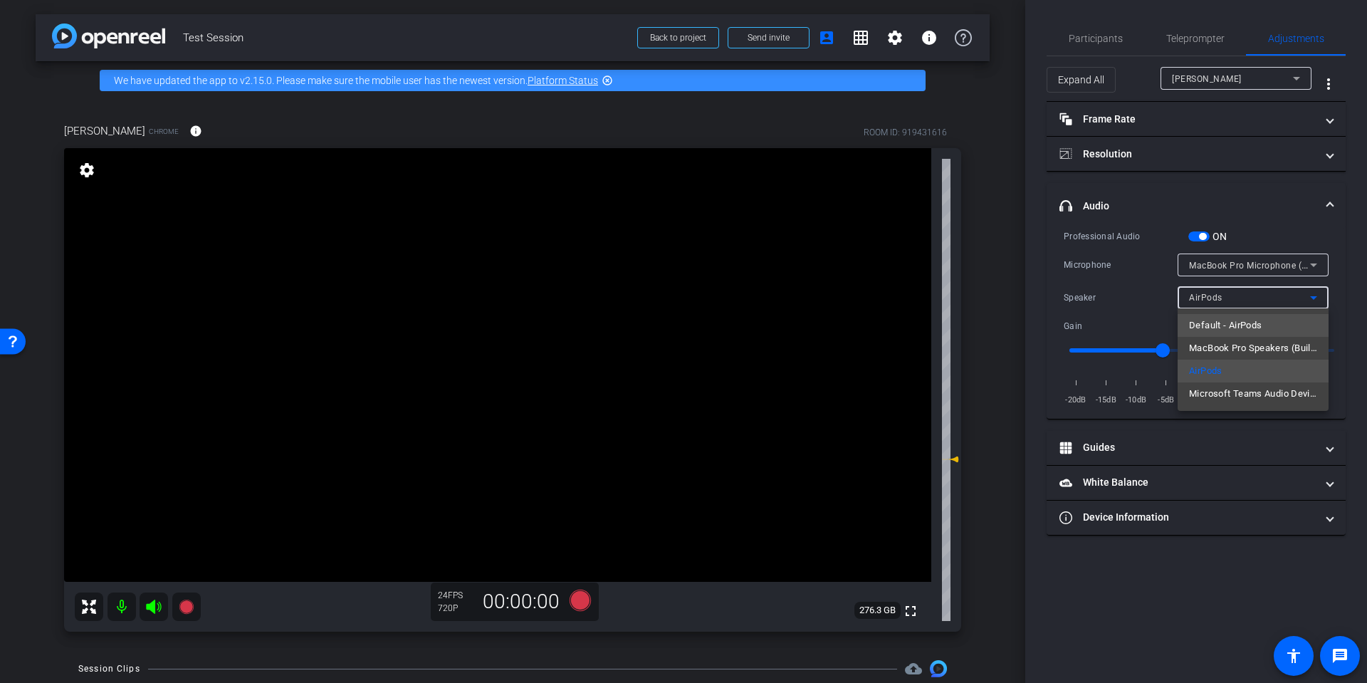
click at [1243, 326] on span "Default - AirPods" at bounding box center [1225, 325] width 73 height 17
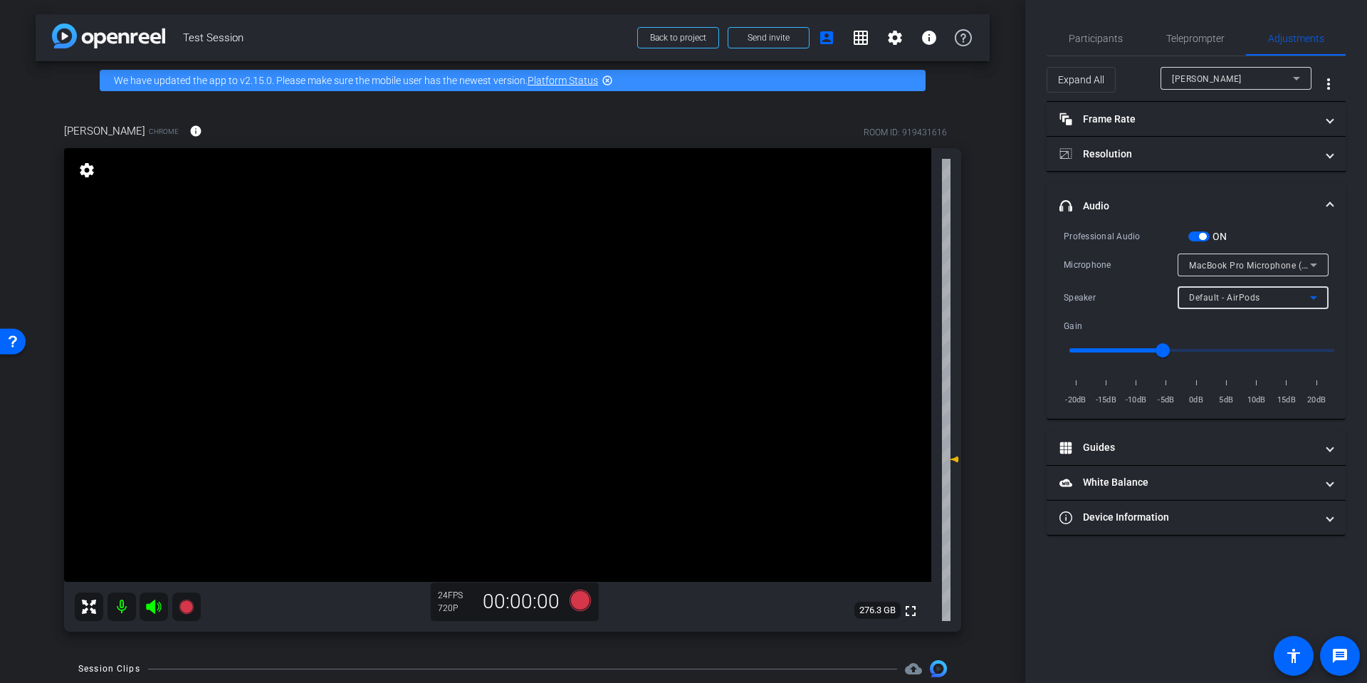
click at [1246, 286] on div "Default - AirPods" at bounding box center [1253, 297] width 128 height 23
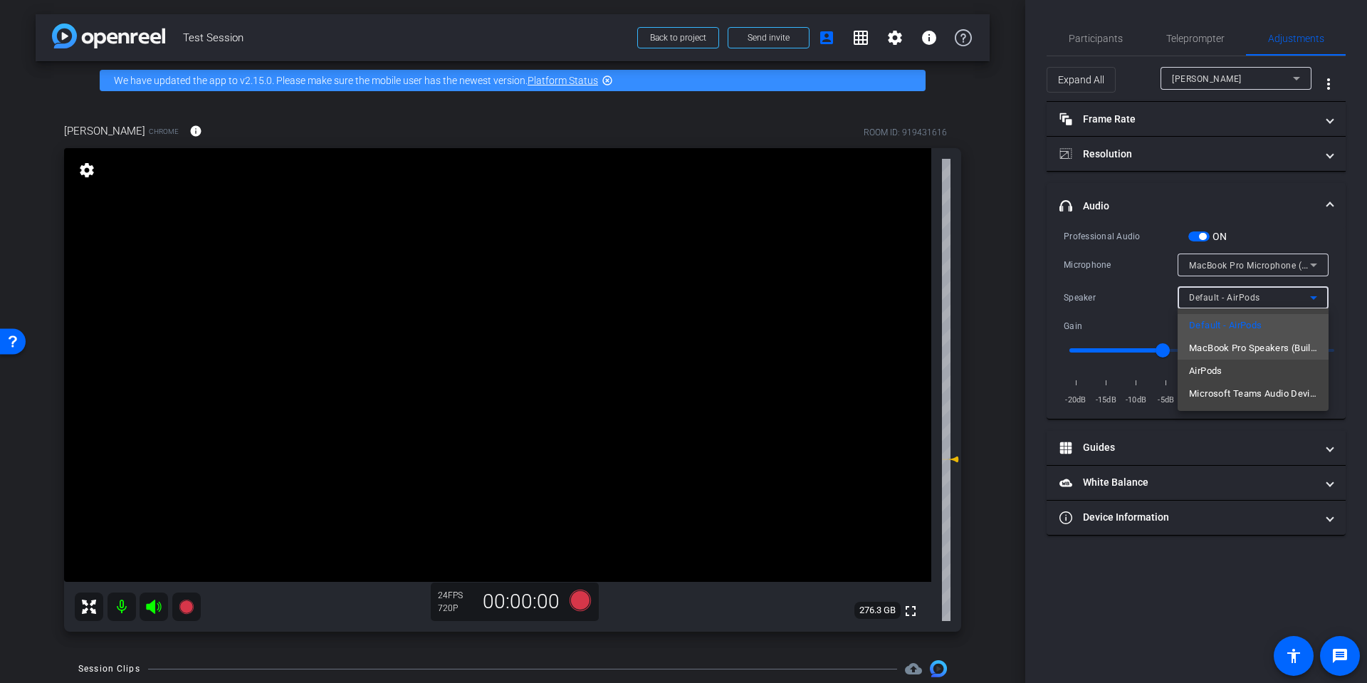
click at [1232, 348] on span "MacBook Pro Speakers (Built-in)" at bounding box center [1253, 348] width 128 height 17
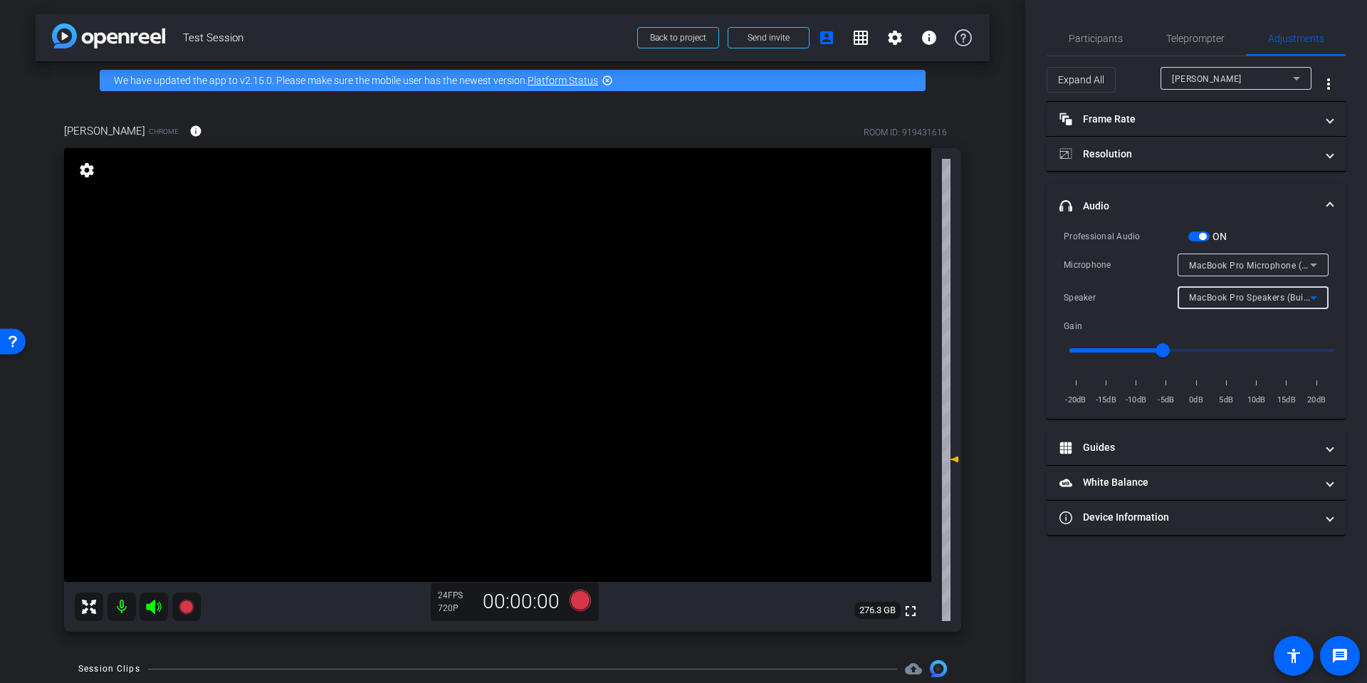
click at [1240, 295] on span "MacBook Pro Speakers (Built-in)" at bounding box center [1256, 296] width 134 height 11
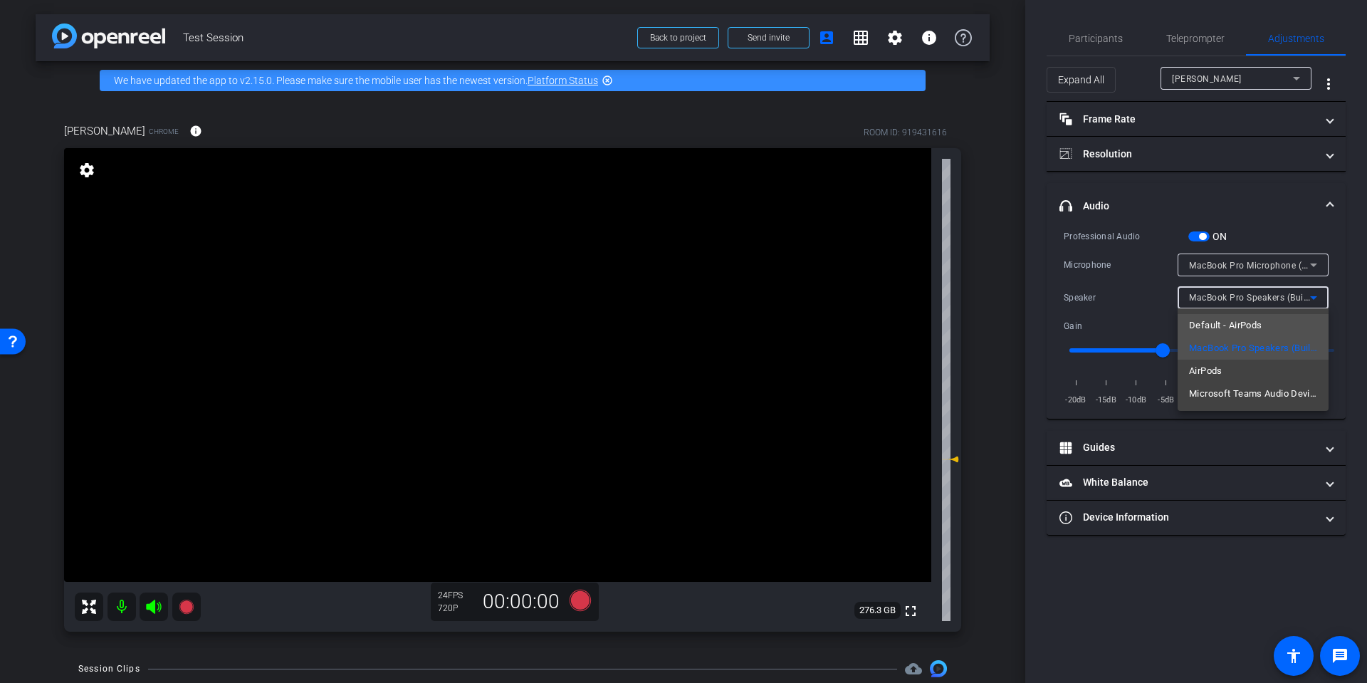
click at [1240, 317] on span "Default - AirPods" at bounding box center [1225, 325] width 73 height 17
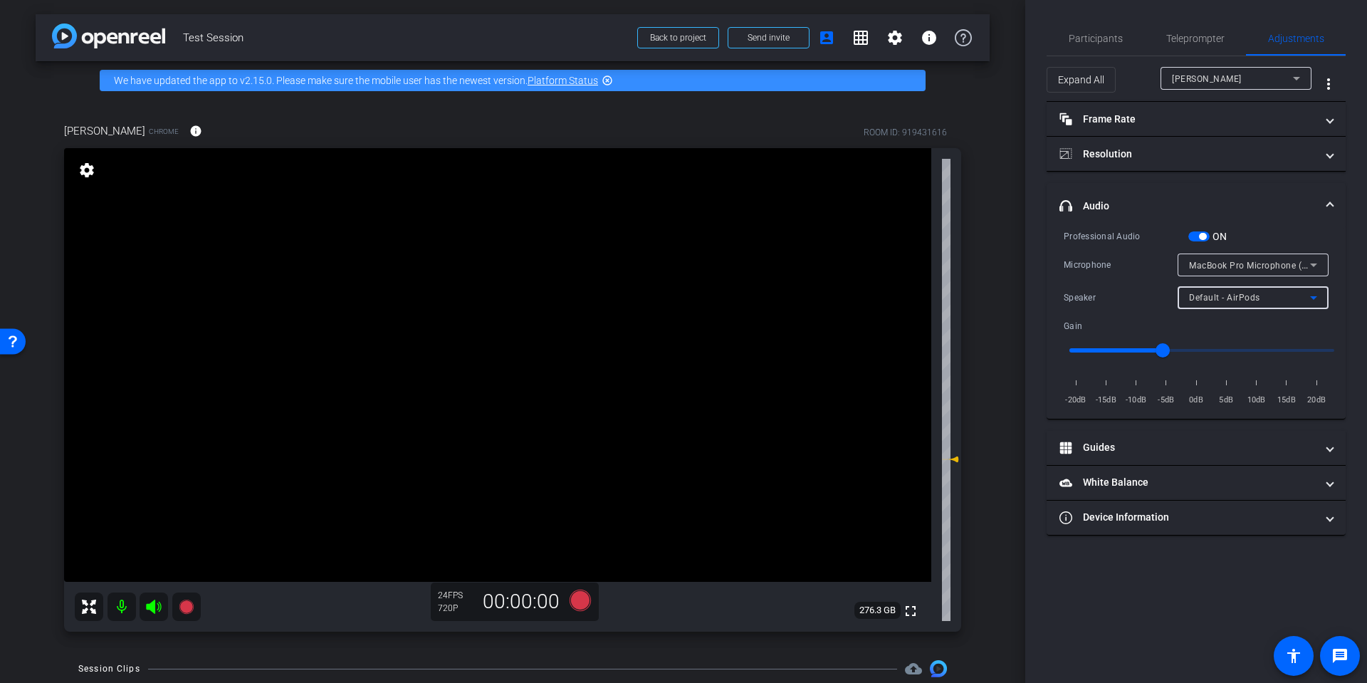
click at [1252, 260] on span "MacBook Pro Microphone (Built-in)" at bounding box center [1261, 264] width 145 height 11
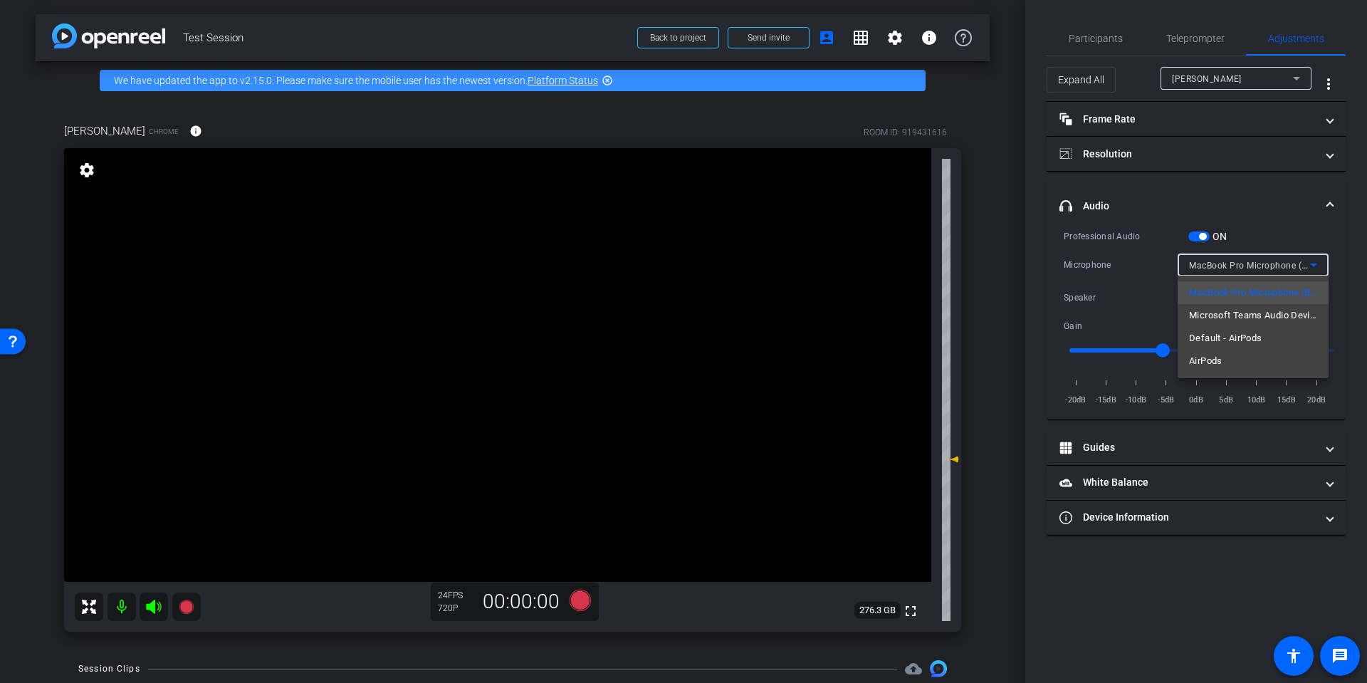
click at [1241, 345] on span "Default - AirPods" at bounding box center [1225, 338] width 73 height 17
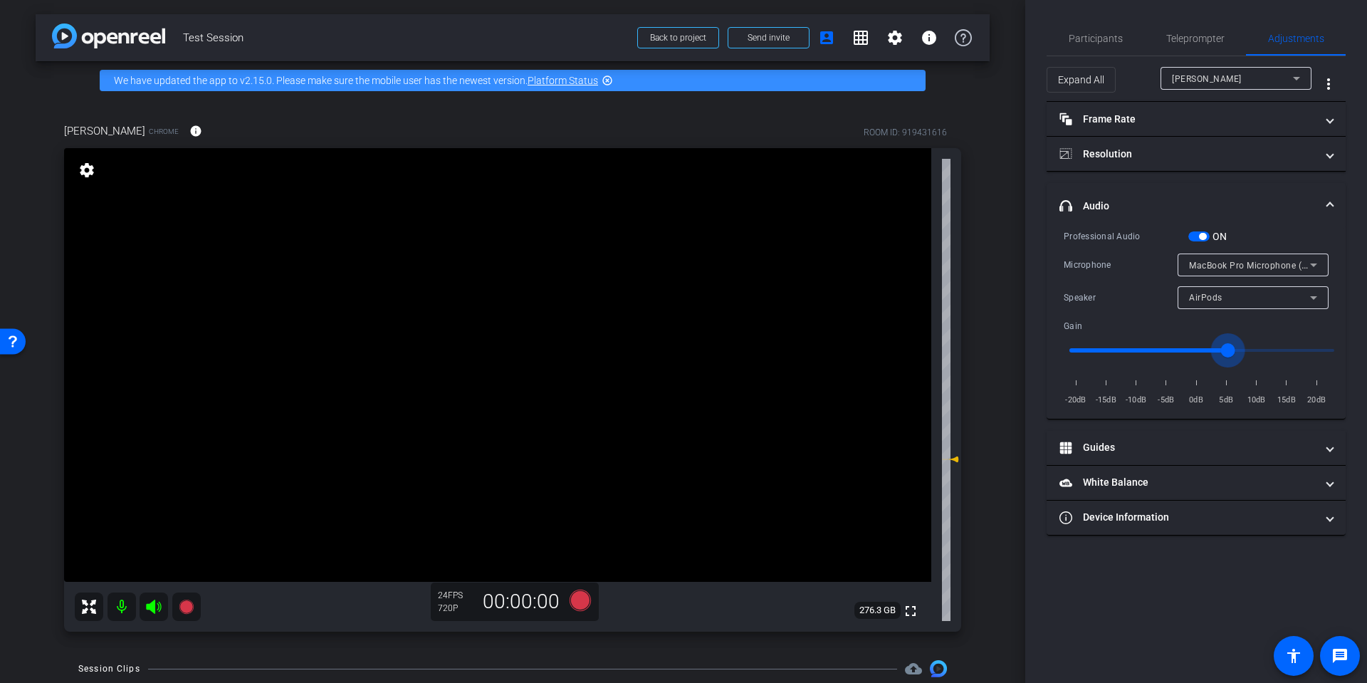
click at [1225, 348] on input "range" at bounding box center [1201, 350] width 295 height 31
type input "1.4"
click at [1254, 347] on input "range" at bounding box center [1201, 350] width 295 height 31
